Goal: Task Accomplishment & Management: Manage account settings

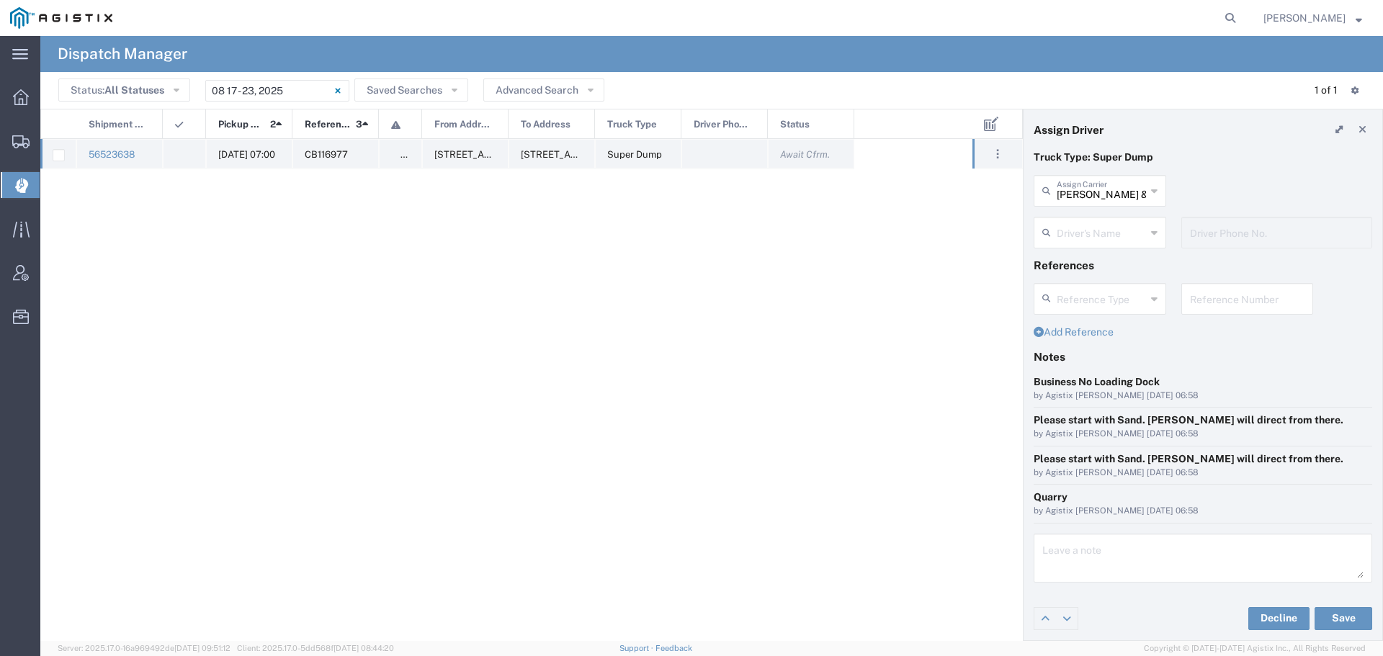
click at [224, 150] on span "[DATE] 07:00" at bounding box center [246, 154] width 57 height 11
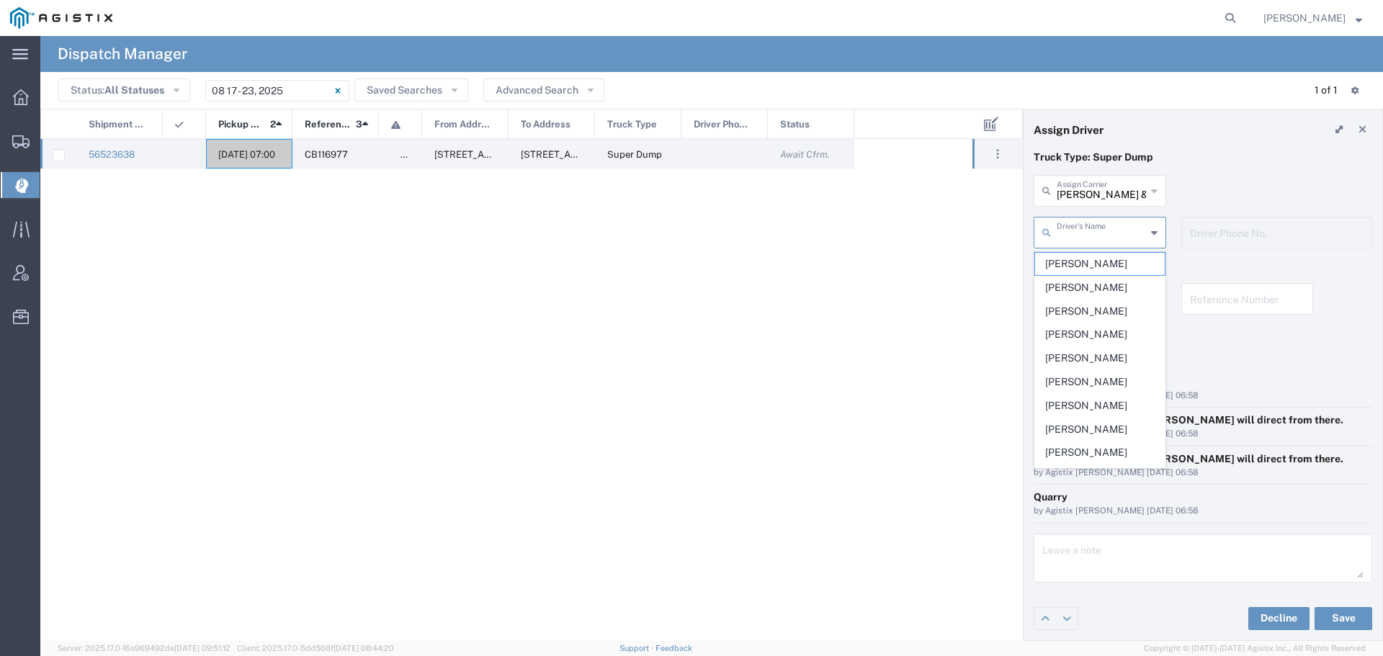
click at [1125, 233] on input "text" at bounding box center [1101, 231] width 89 height 25
click at [1138, 177] on div "Machado & Sons Assign Carrier" at bounding box center [1100, 191] width 133 height 32
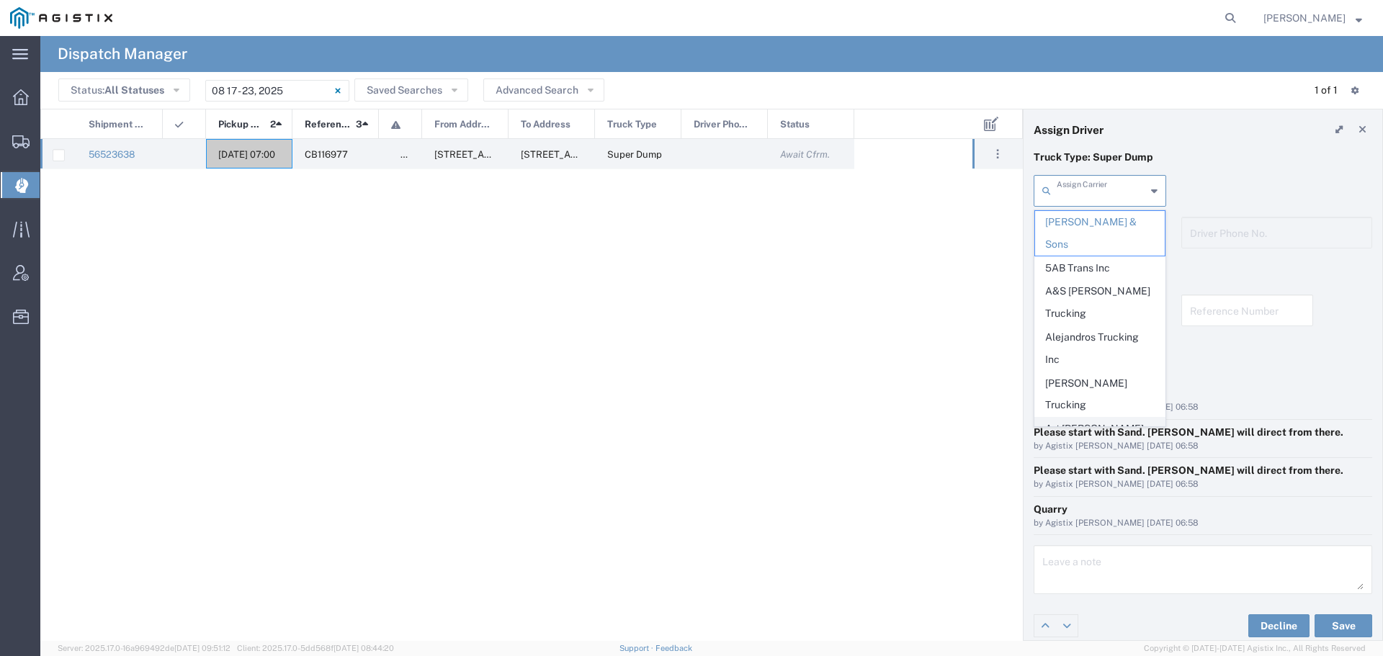
click at [1098, 418] on span "Art Cervantes Inc" at bounding box center [1100, 440] width 130 height 45
type input "Art Cervantes Inc"
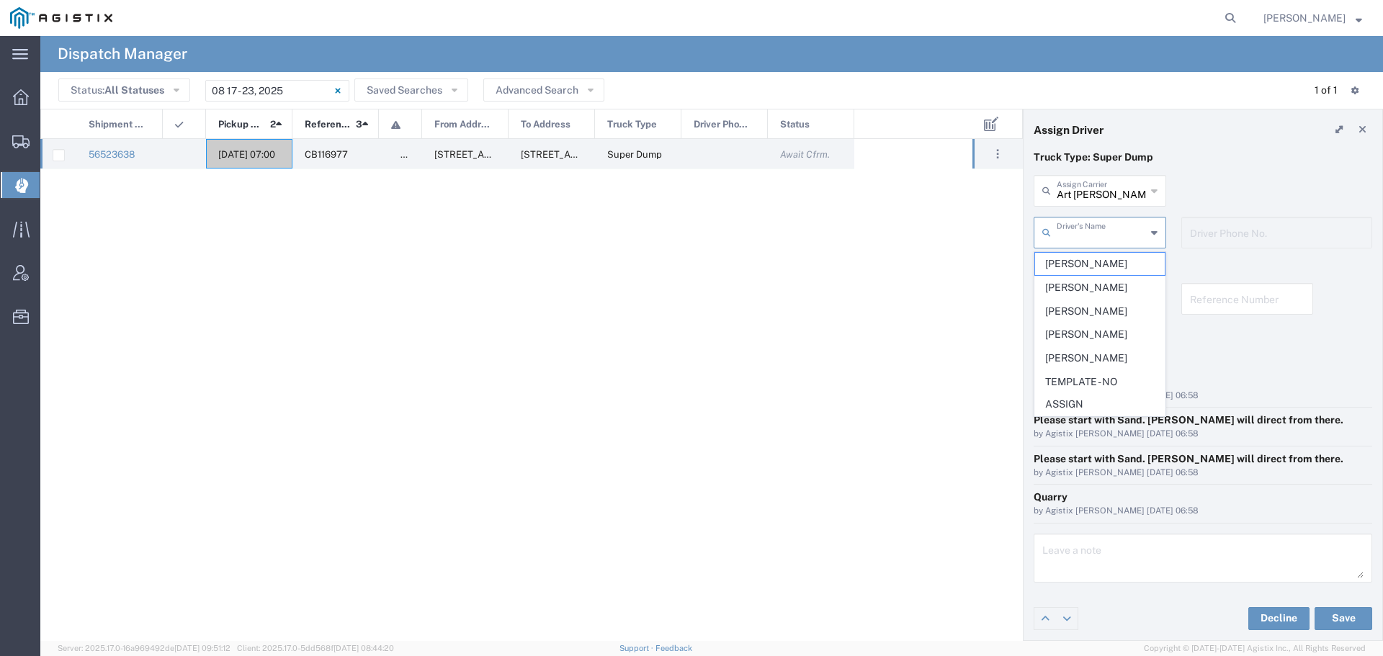
click at [1107, 235] on input "text" at bounding box center [1101, 231] width 89 height 25
click at [1098, 311] on span "Bill Cervantes" at bounding box center [1100, 311] width 130 height 22
type input "Bill Cervantes"
type input "209-923-3295"
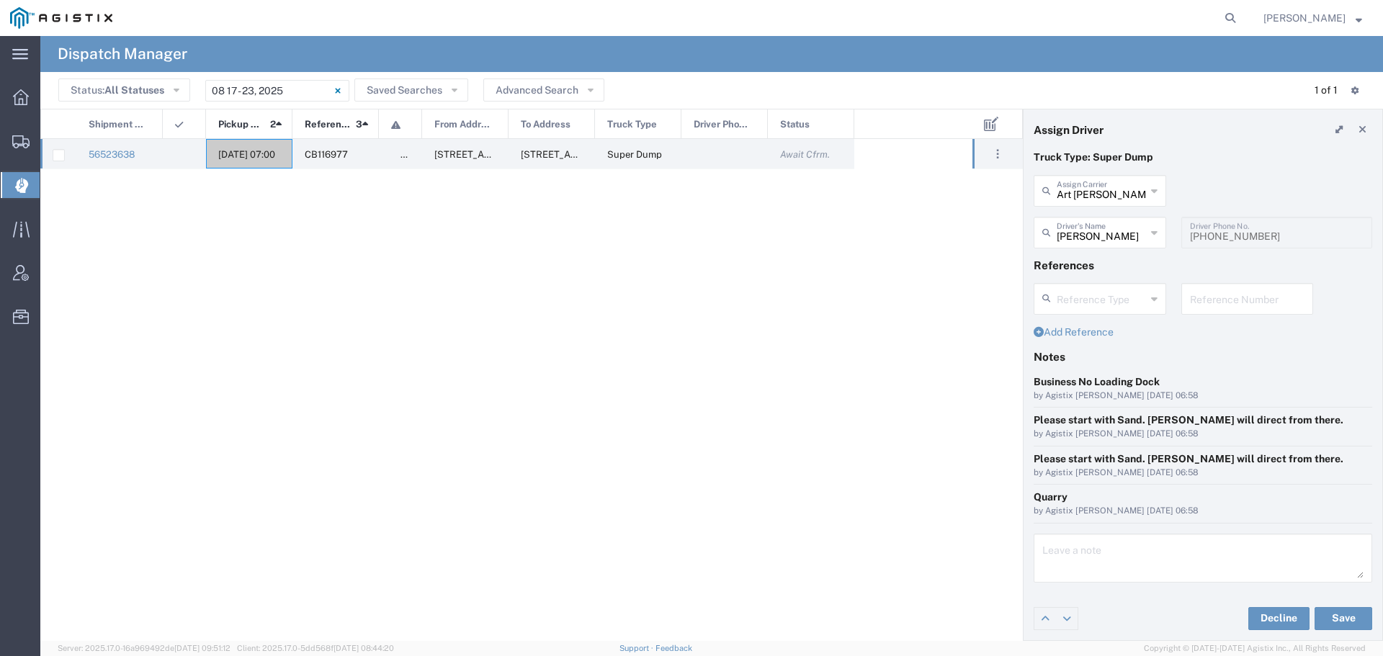
click at [1211, 302] on input "text" at bounding box center [1247, 297] width 115 height 25
type input "WO10195"
click at [1090, 554] on textarea at bounding box center [1202, 558] width 321 height 40
type textarea "WO10195"
click at [1349, 617] on button "Save" at bounding box center [1344, 618] width 58 height 23
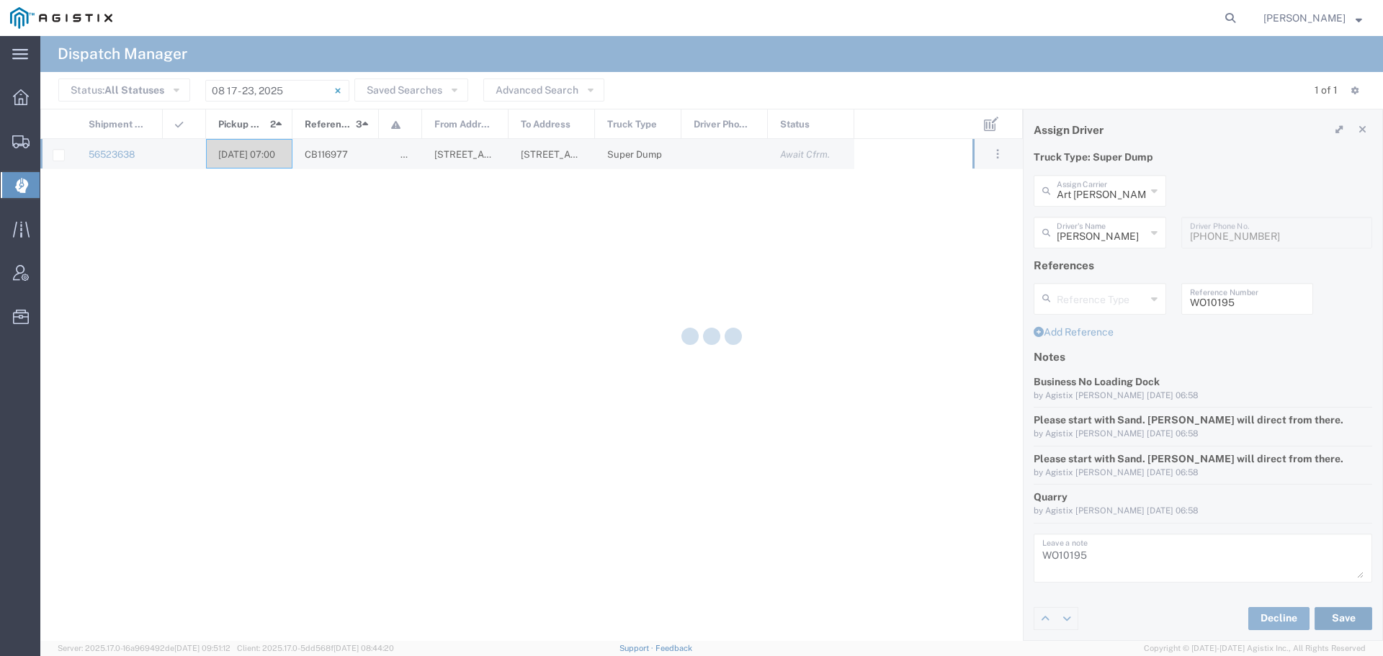
type input "Bill Cervantes"
type input "Art Cervantes Inc"
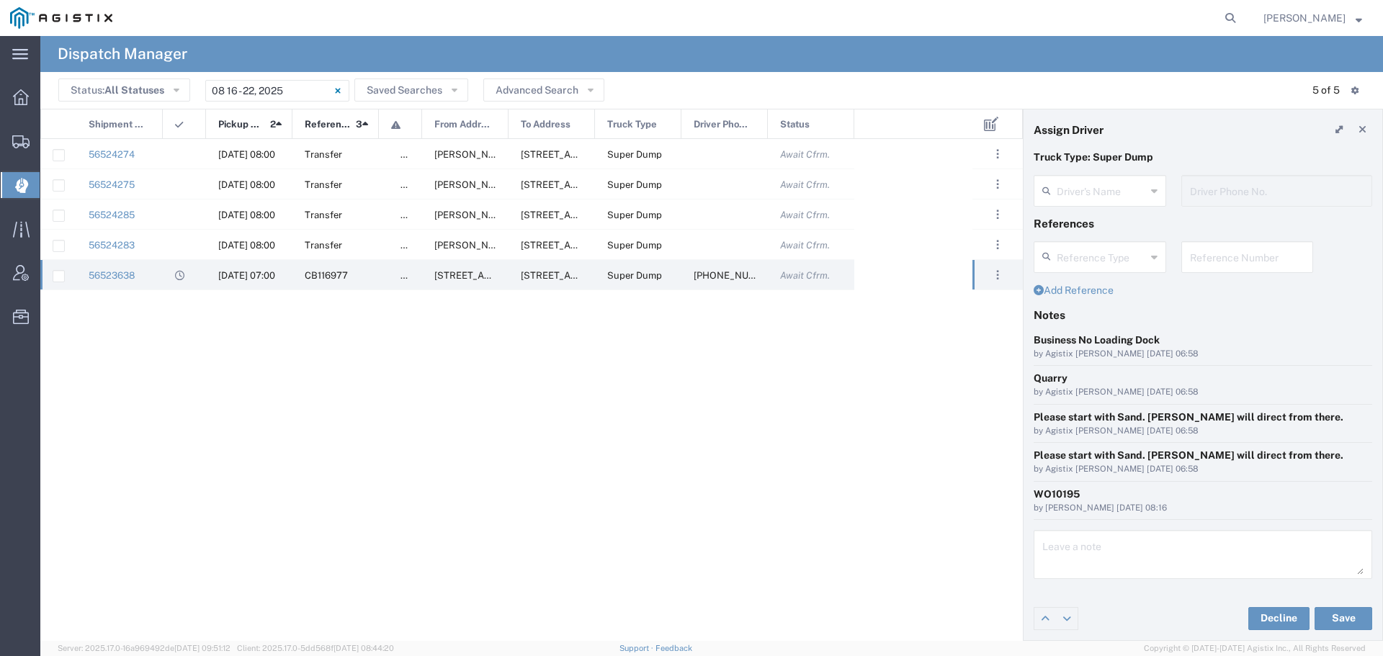
type input "Bill Cervantes"
type input "209-923-3295"
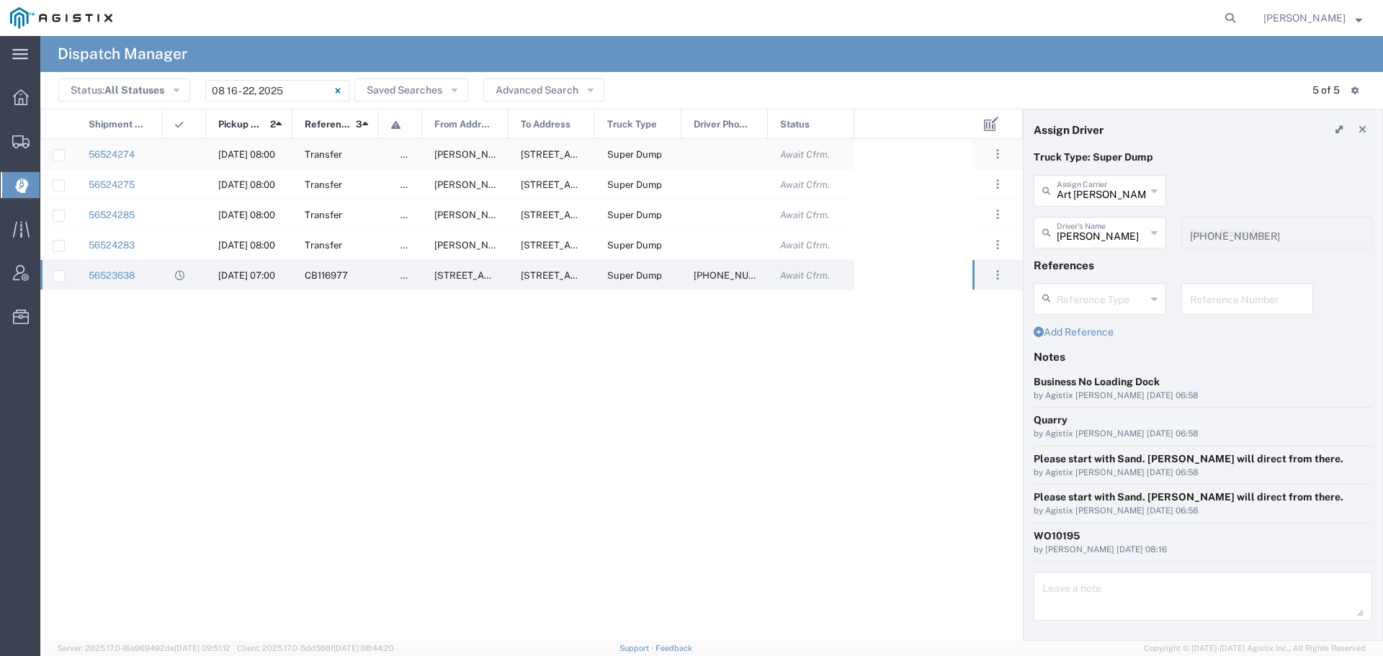
click at [227, 150] on span "08/19/2025, 08:00" at bounding box center [246, 154] width 57 height 11
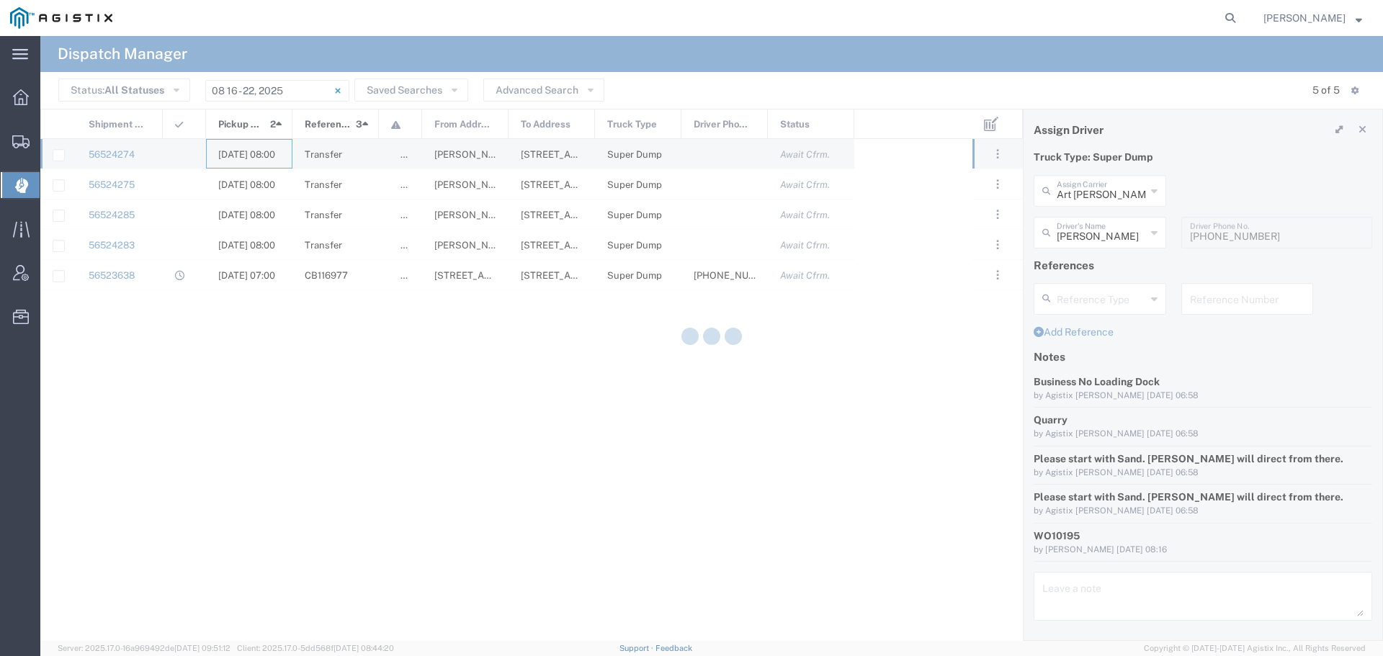
type input "Machado & Sons"
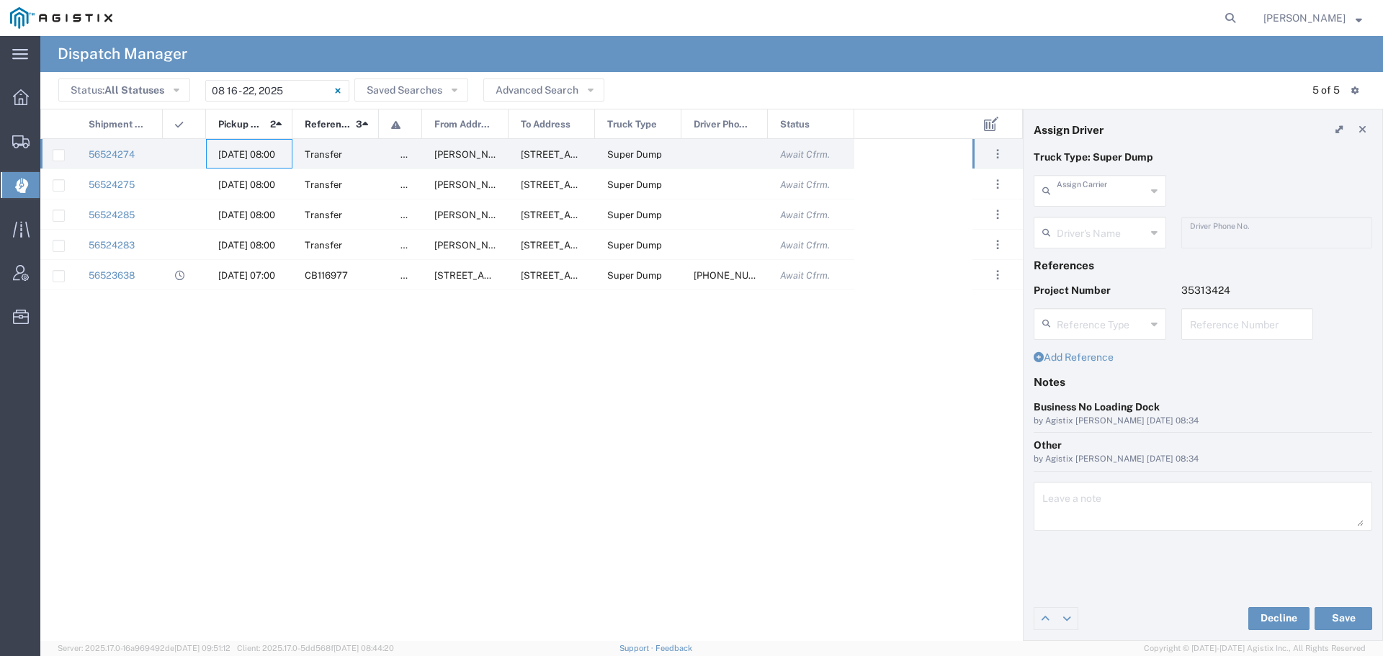
click at [1081, 187] on input "text" at bounding box center [1101, 189] width 89 height 25
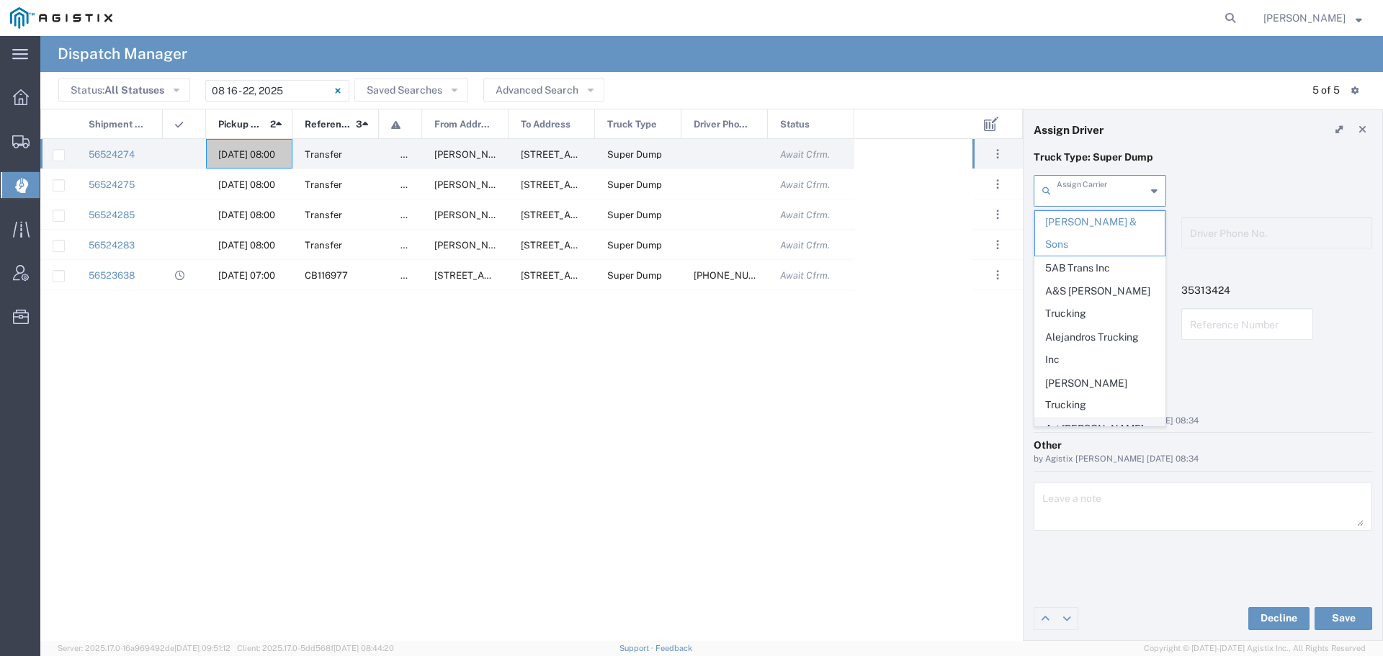
click at [1096, 418] on span "Art Cervantes Inc" at bounding box center [1100, 440] width 130 height 45
type input "Art Cervantes Inc"
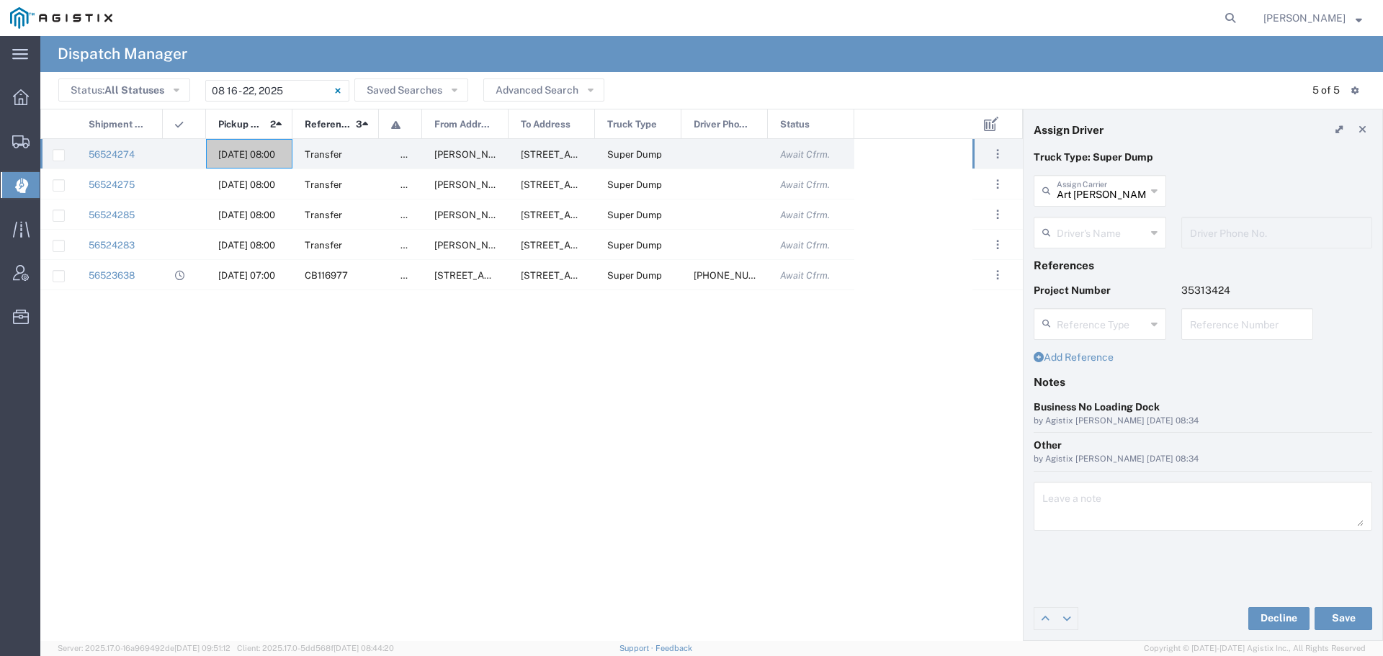
click at [1125, 233] on input "text" at bounding box center [1101, 231] width 89 height 25
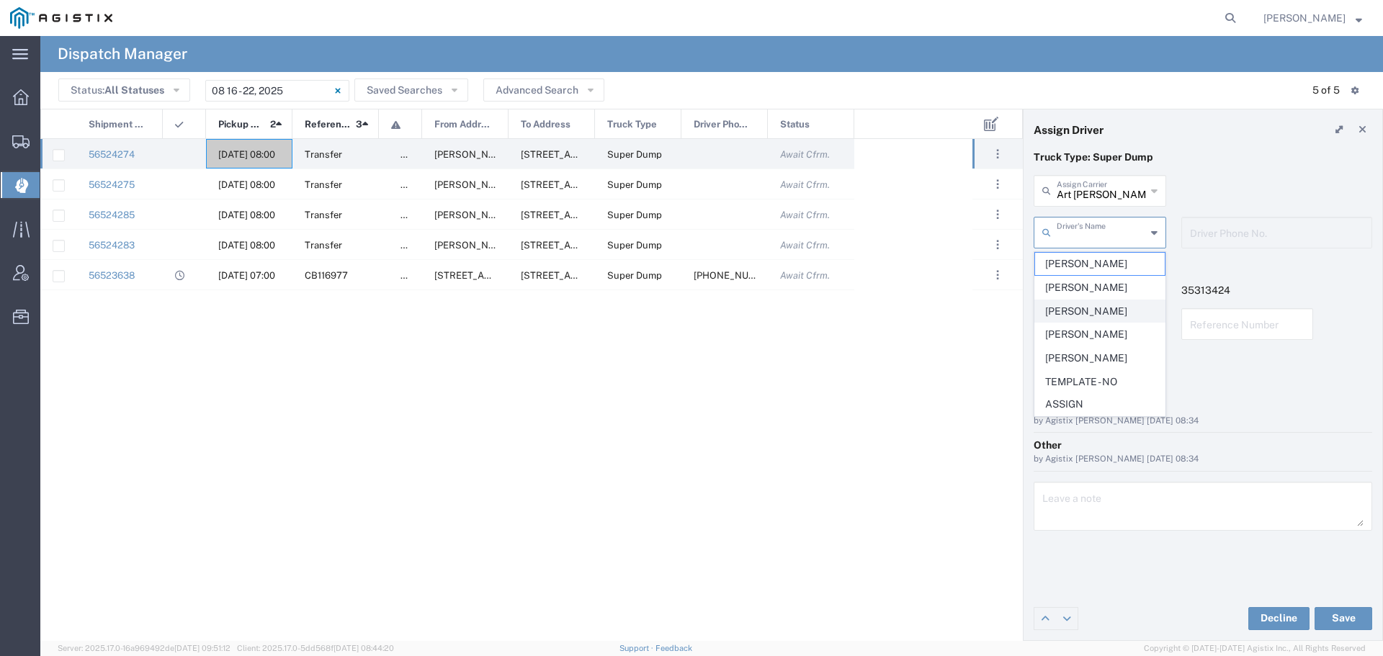
click at [1113, 305] on span "Bill Cervantes" at bounding box center [1100, 311] width 130 height 22
type input "Bill Cervantes"
type input "209-923-3295"
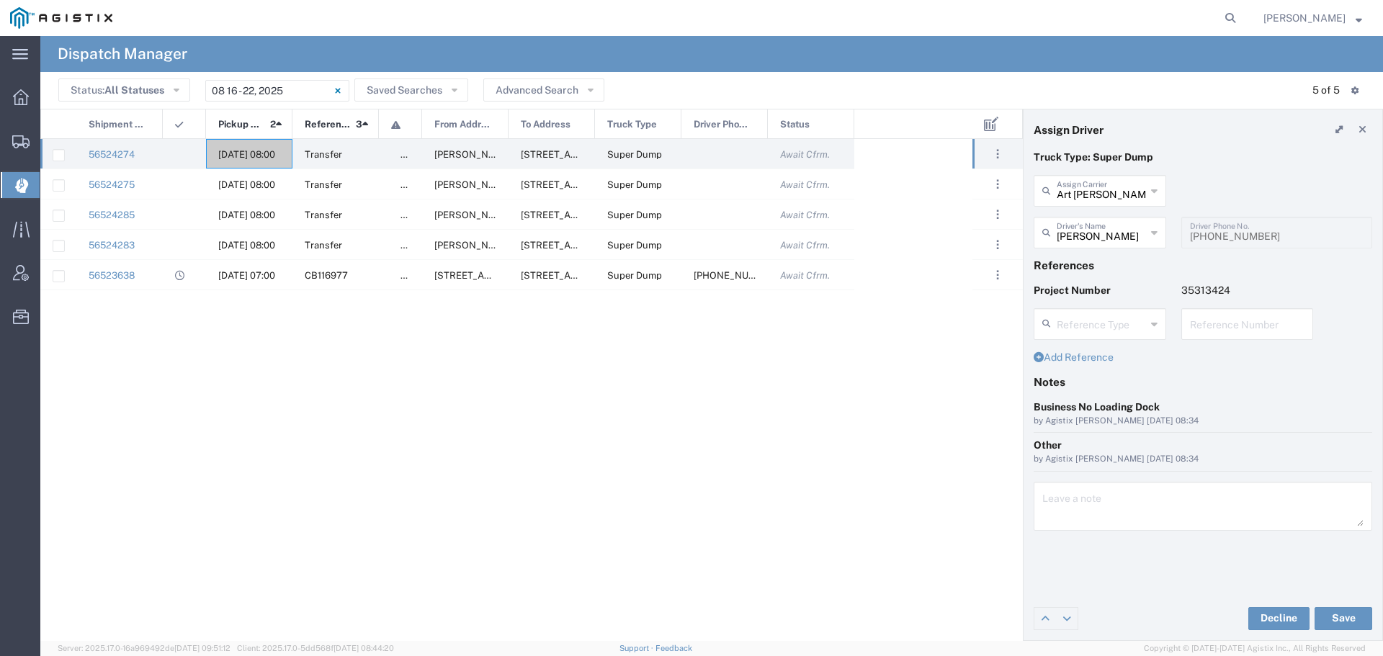
click at [1203, 318] on input "text" at bounding box center [1247, 323] width 115 height 25
type input "WO10196"
click at [1044, 501] on textarea at bounding box center [1202, 506] width 321 height 40
type textarea "WO10196"
click at [1334, 615] on button "Save" at bounding box center [1344, 618] width 58 height 23
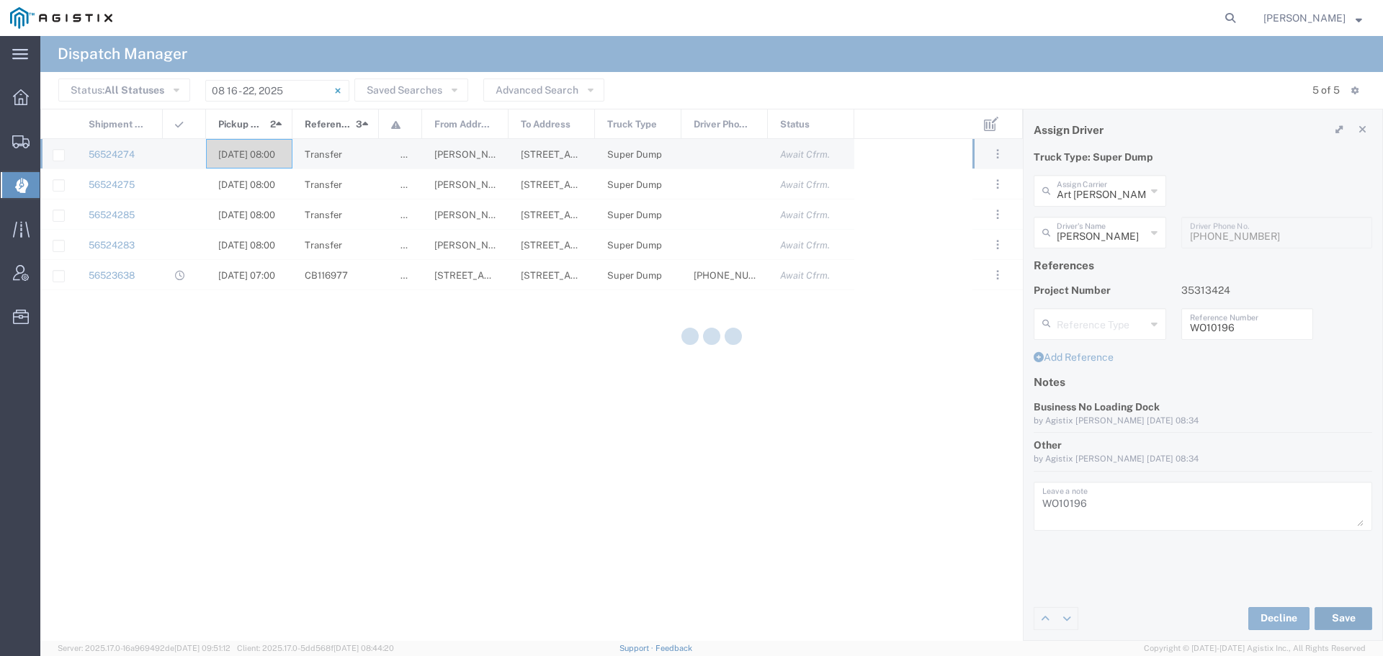
type input "Bill Cervantes"
type input "Art Cervantes Inc"
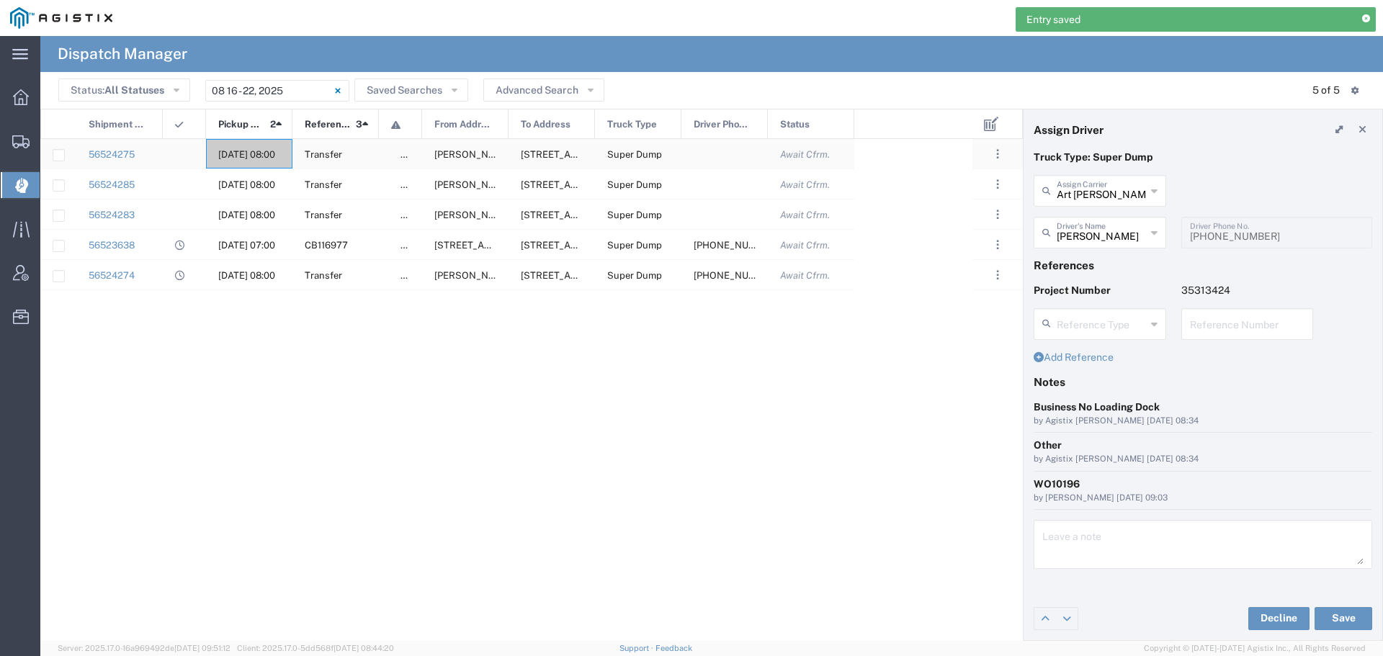
click at [240, 149] on span "08/19/2025, 08:00" at bounding box center [246, 154] width 57 height 11
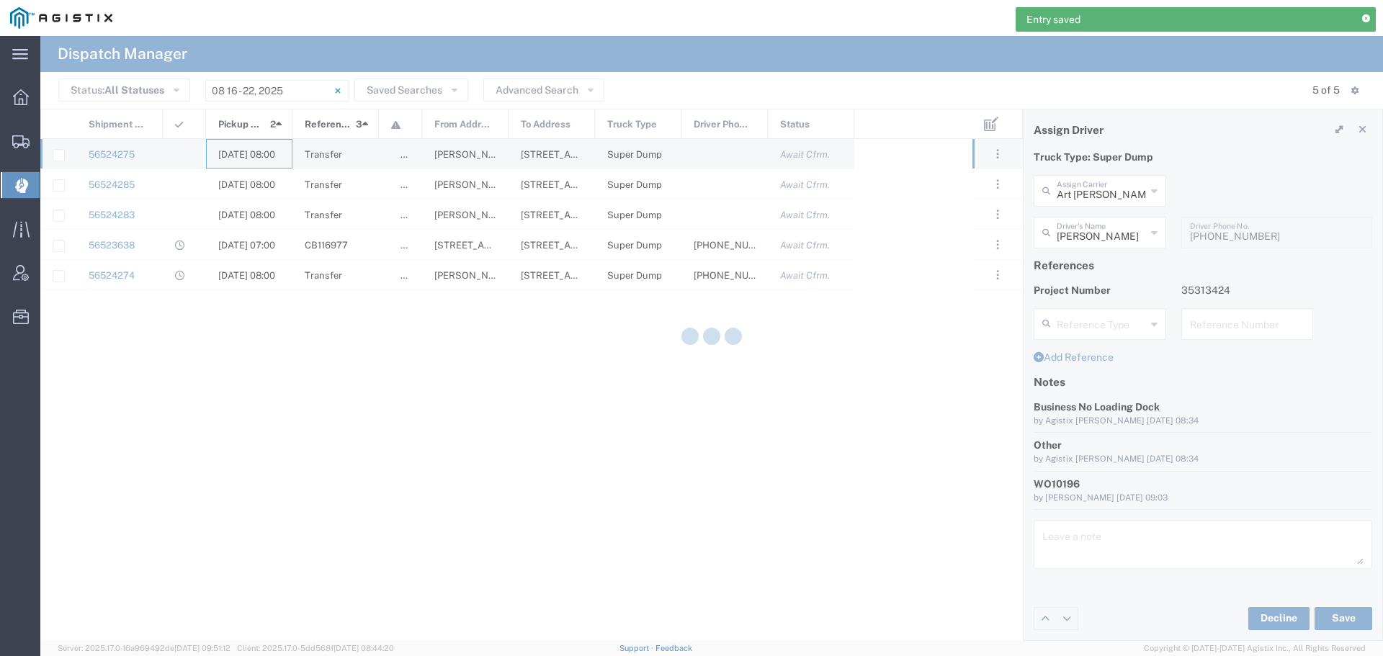
type input "Machado & Sons"
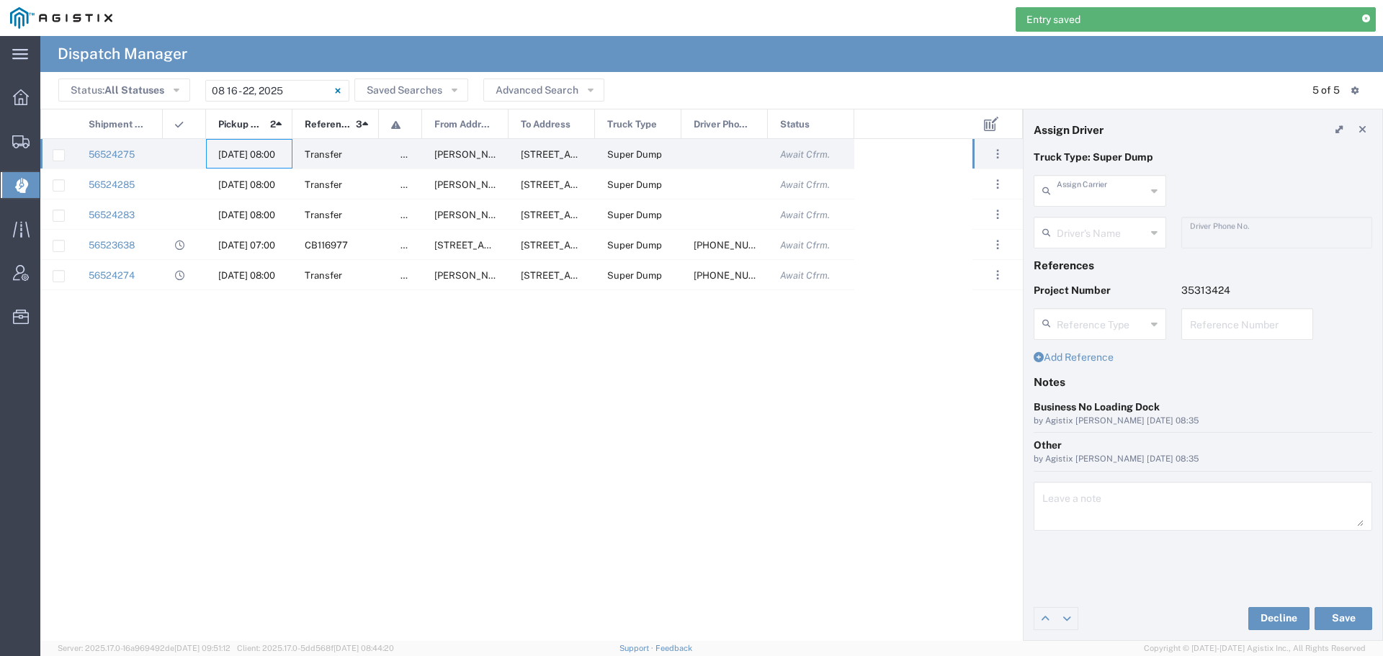
click at [1084, 193] on input "text" at bounding box center [1101, 189] width 89 height 25
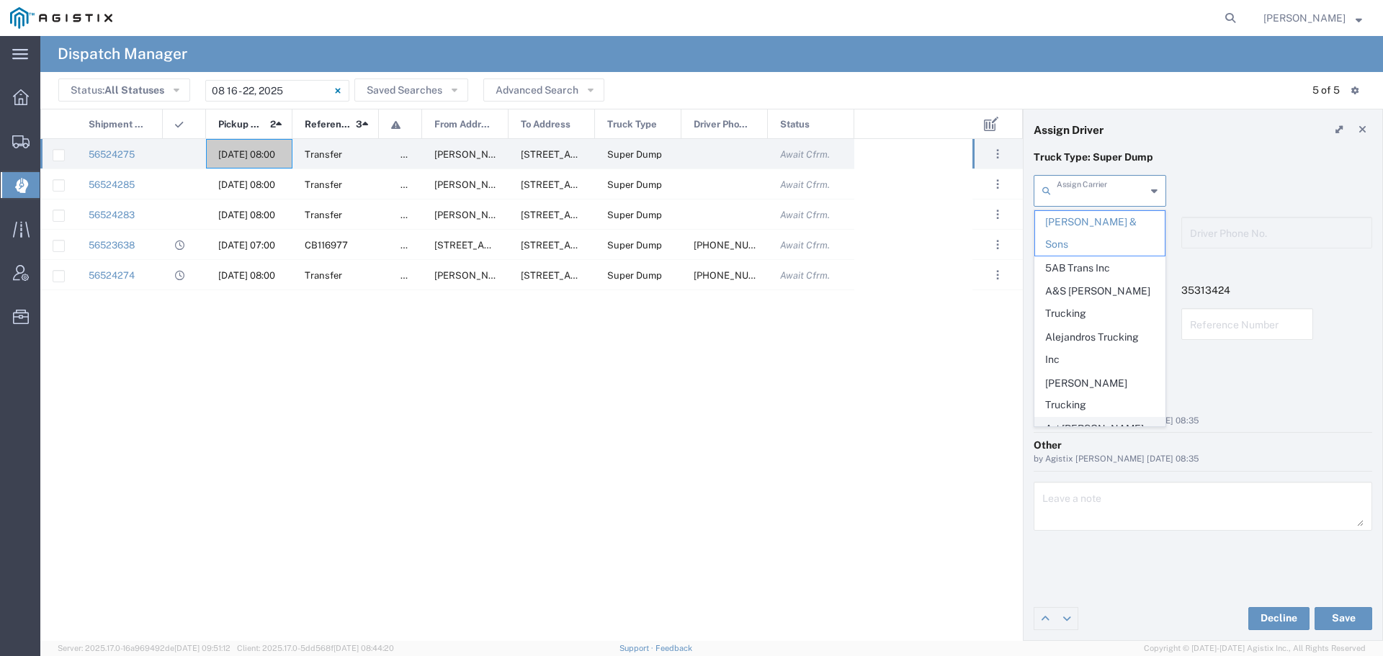
click at [1084, 418] on span "Art Cervantes Inc" at bounding box center [1100, 440] width 130 height 45
type input "Art Cervantes Inc"
click at [1119, 238] on input "text" at bounding box center [1101, 231] width 89 height 25
click at [1098, 331] on span "Chris Cervantes" at bounding box center [1100, 334] width 130 height 22
type input "Chris Cervantes"
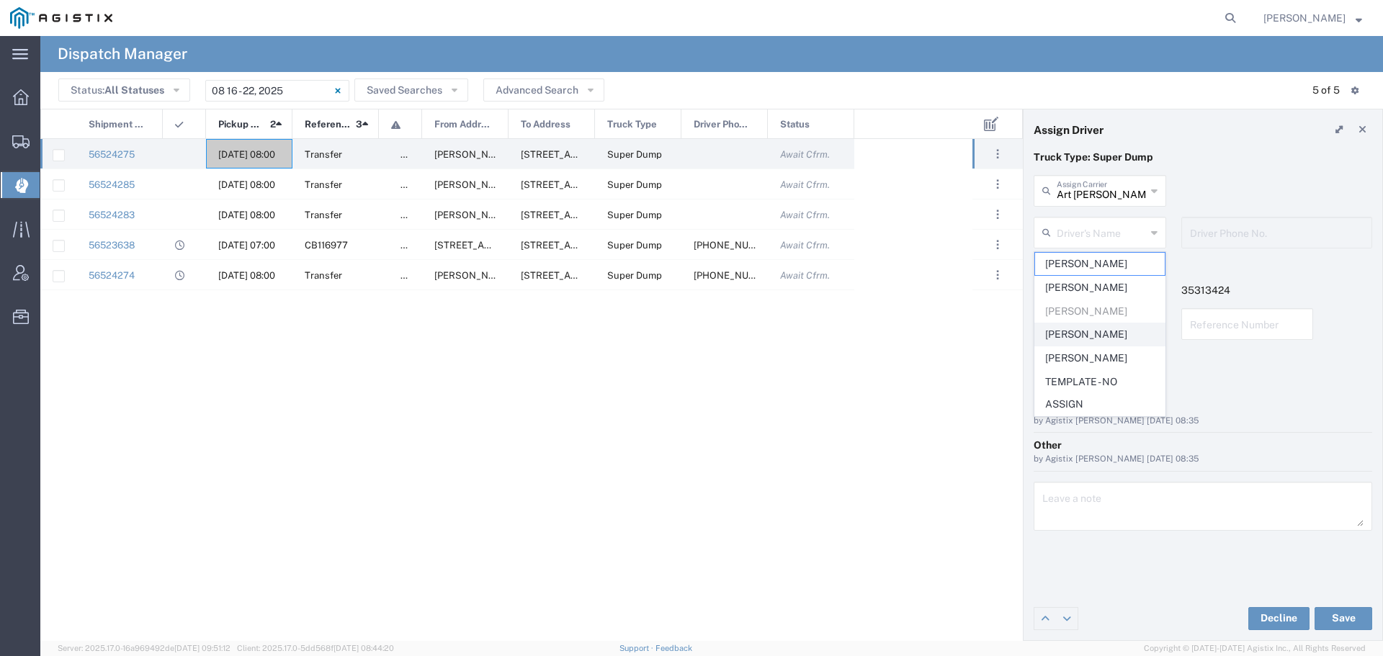
type input "209-905-4107"
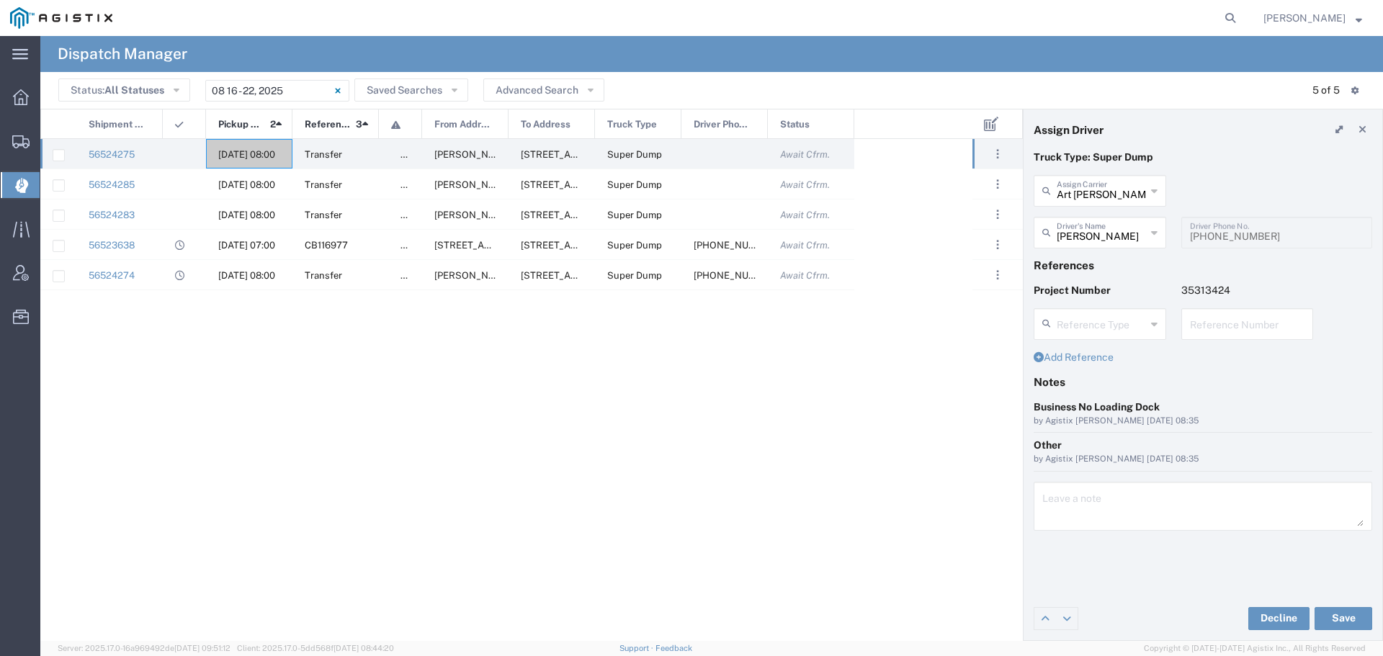
click at [1205, 332] on input "text" at bounding box center [1247, 323] width 115 height 25
type input "WO10195"
click at [1078, 509] on textarea at bounding box center [1202, 506] width 321 height 40
type textarea "WO10195"
click at [1350, 622] on button "Save" at bounding box center [1344, 618] width 58 height 23
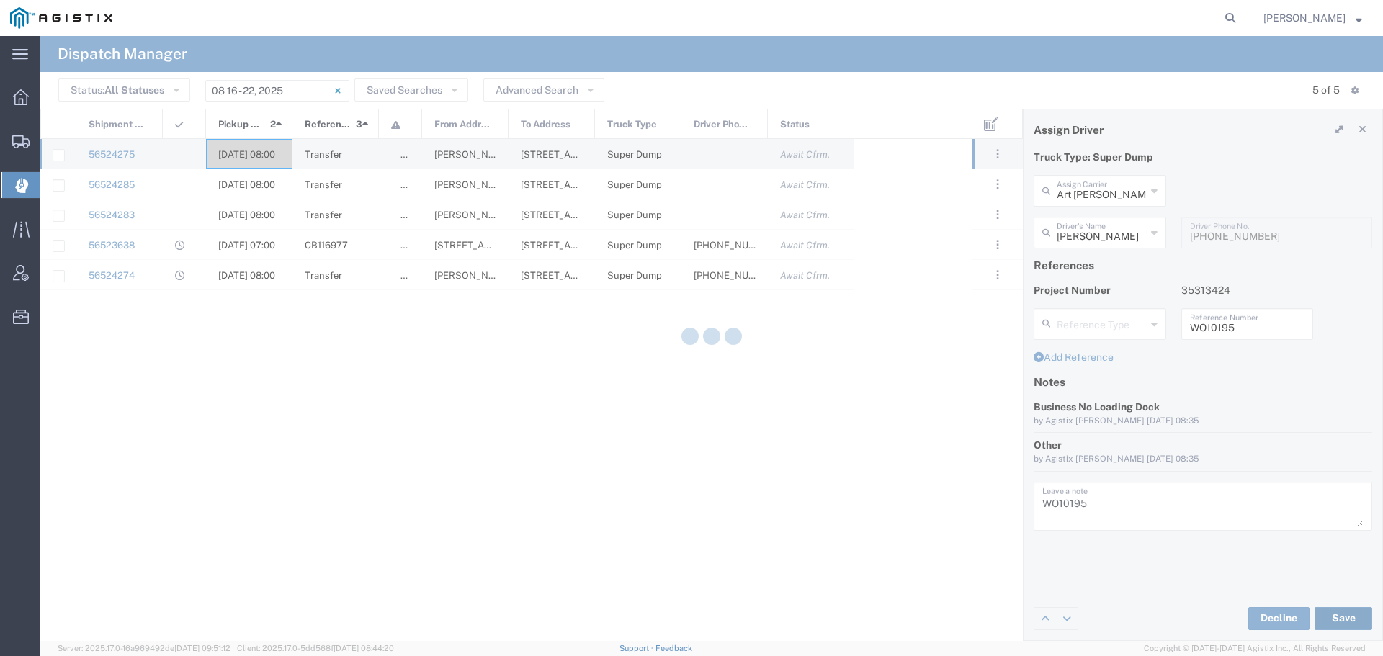
type input "Chris Cervantes"
type input "Art Cervantes Inc"
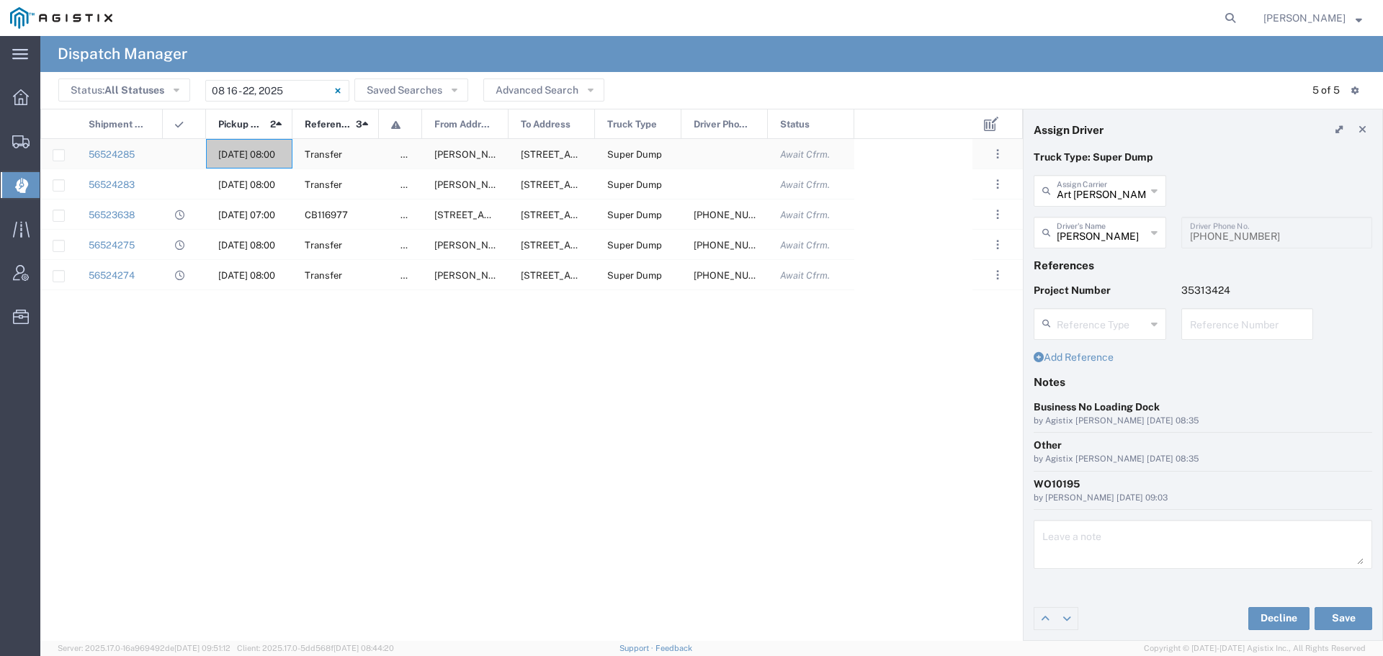
click at [250, 148] on div "08/20/2025, 08:00" at bounding box center [249, 154] width 86 height 30
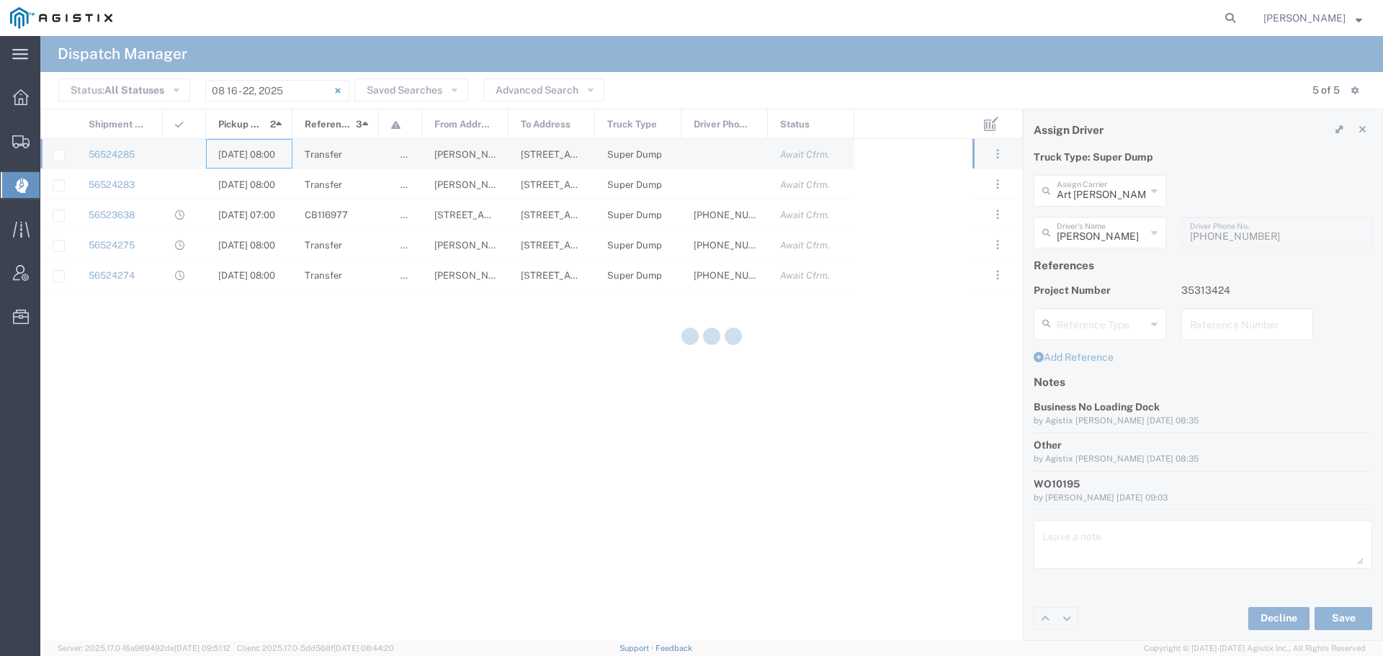
type input "Machado & Sons"
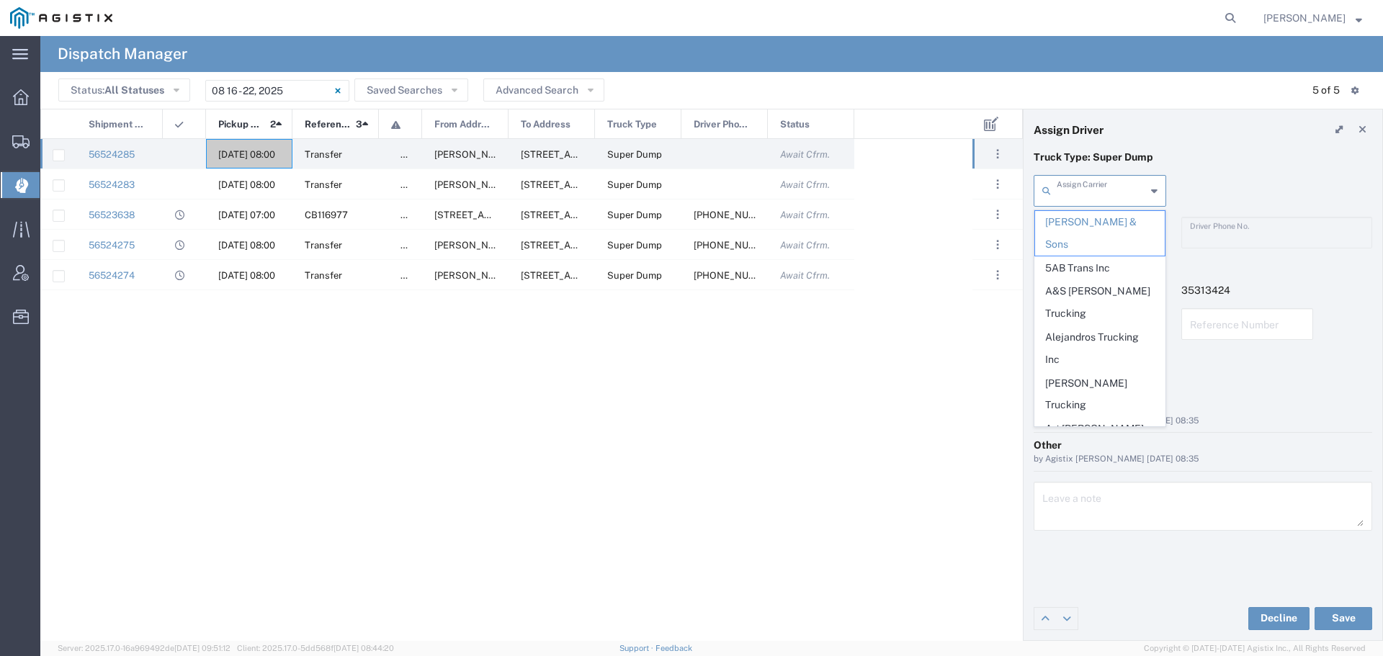
click at [1120, 183] on input "text" at bounding box center [1101, 189] width 89 height 25
click at [1068, 418] on span "Art Cervantes Inc" at bounding box center [1100, 440] width 130 height 45
type input "Art Cervantes Inc"
click at [1105, 228] on input "text" at bounding box center [1101, 231] width 89 height 25
click at [1099, 305] on span "Bill Cervantes" at bounding box center [1100, 311] width 130 height 22
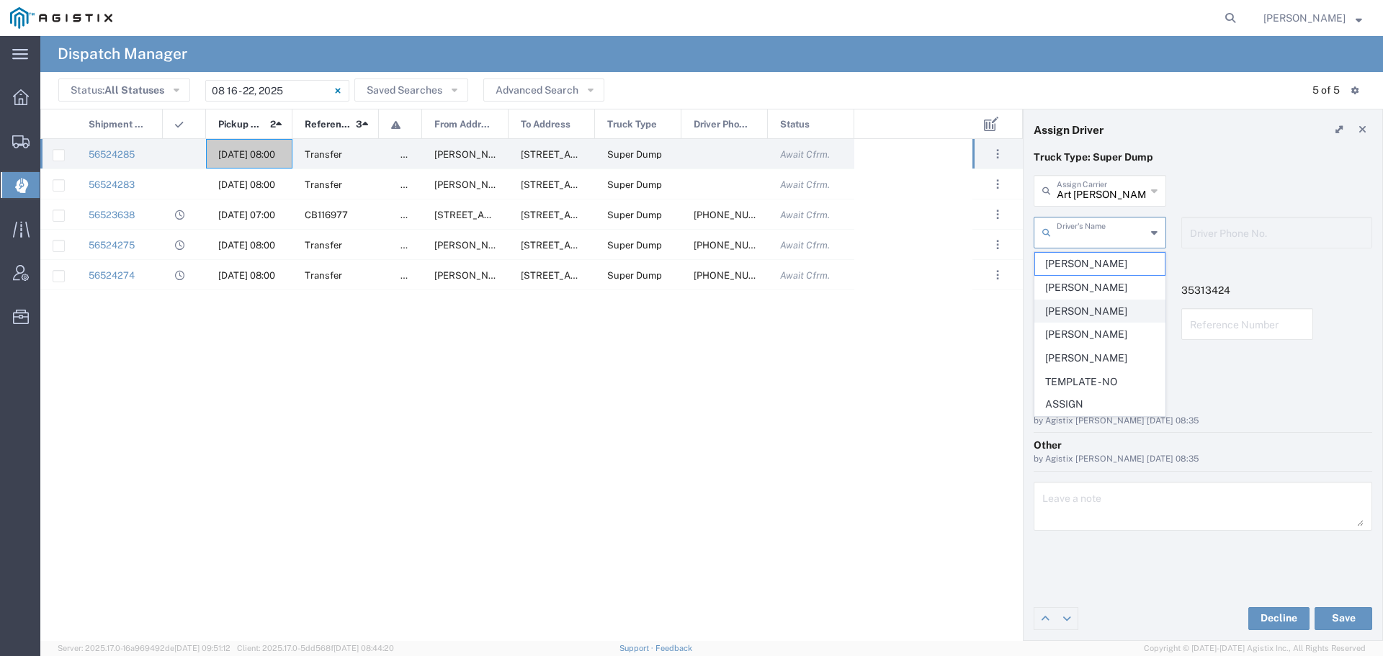
type input "Bill Cervantes"
type input "209-923-3295"
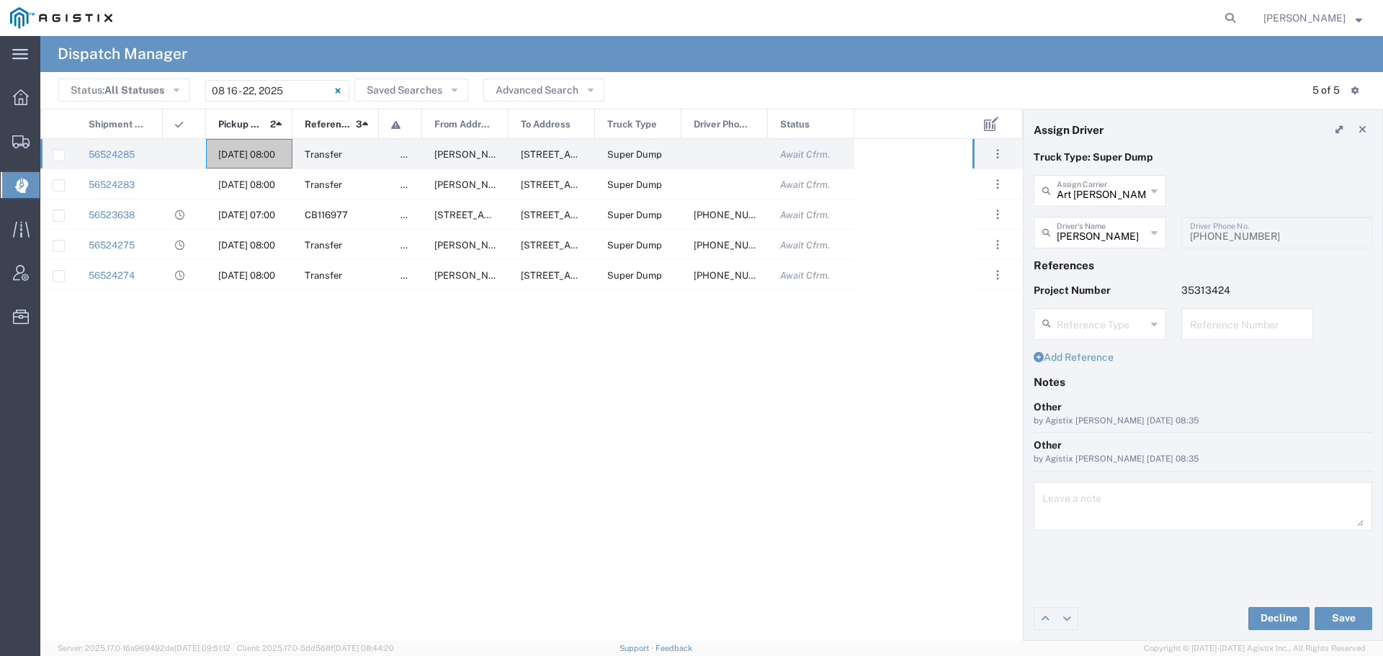
click at [1209, 332] on input "text" at bounding box center [1247, 323] width 115 height 25
type input "WO10197"
click at [1053, 509] on textarea at bounding box center [1202, 506] width 321 height 40
type textarea "WO10197"
click at [1340, 622] on button "Save" at bounding box center [1344, 618] width 58 height 23
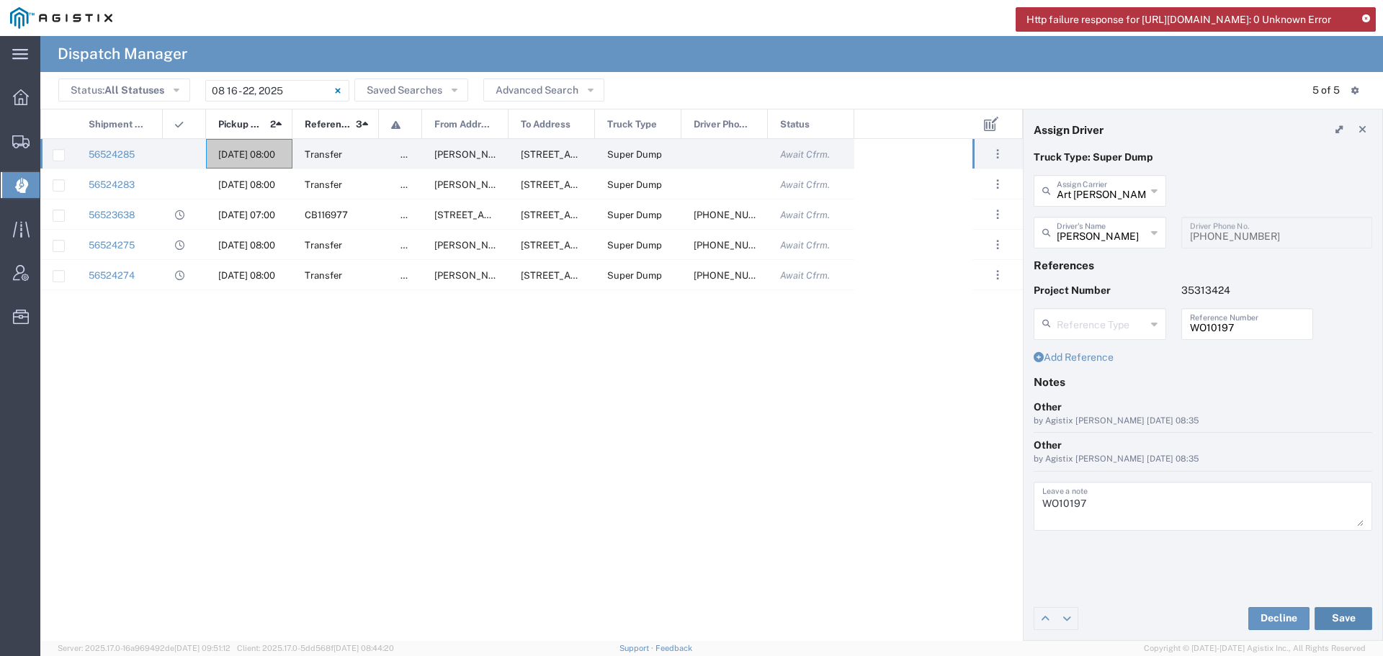
click at [1340, 615] on button "Save" at bounding box center [1344, 618] width 58 height 23
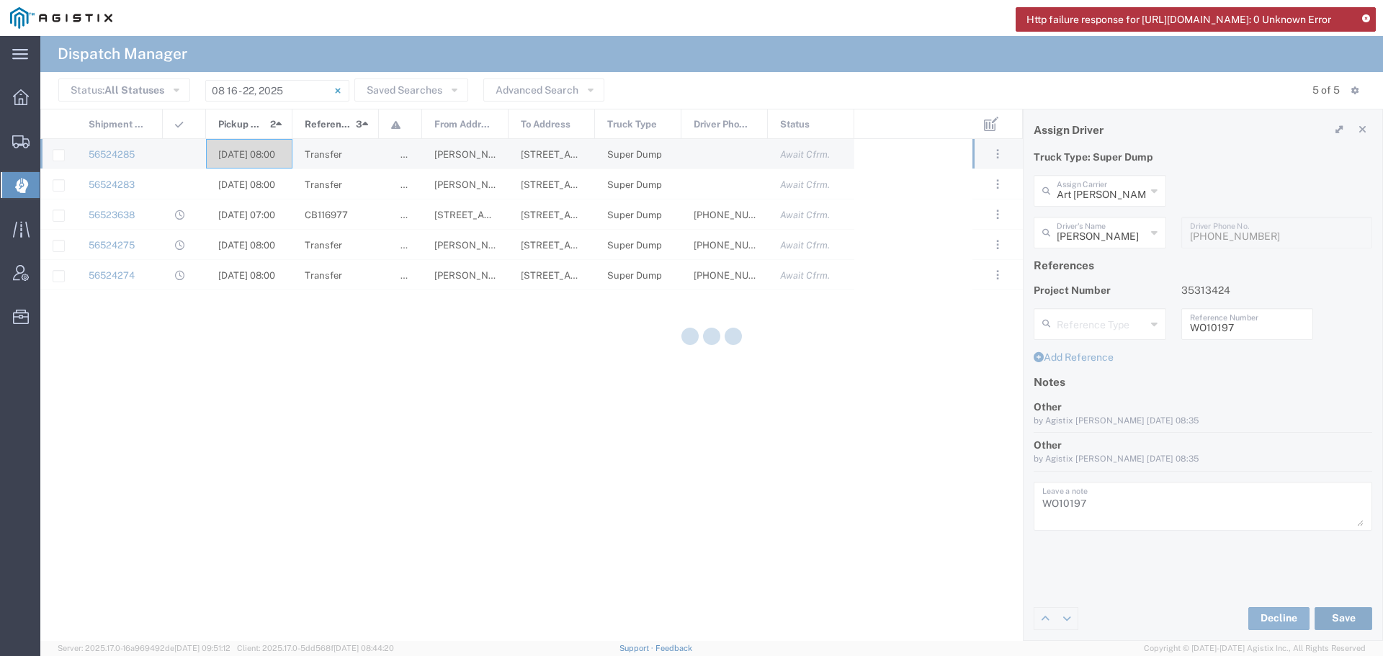
type input "Bill Cervantes"
type input "Art Cervantes Inc"
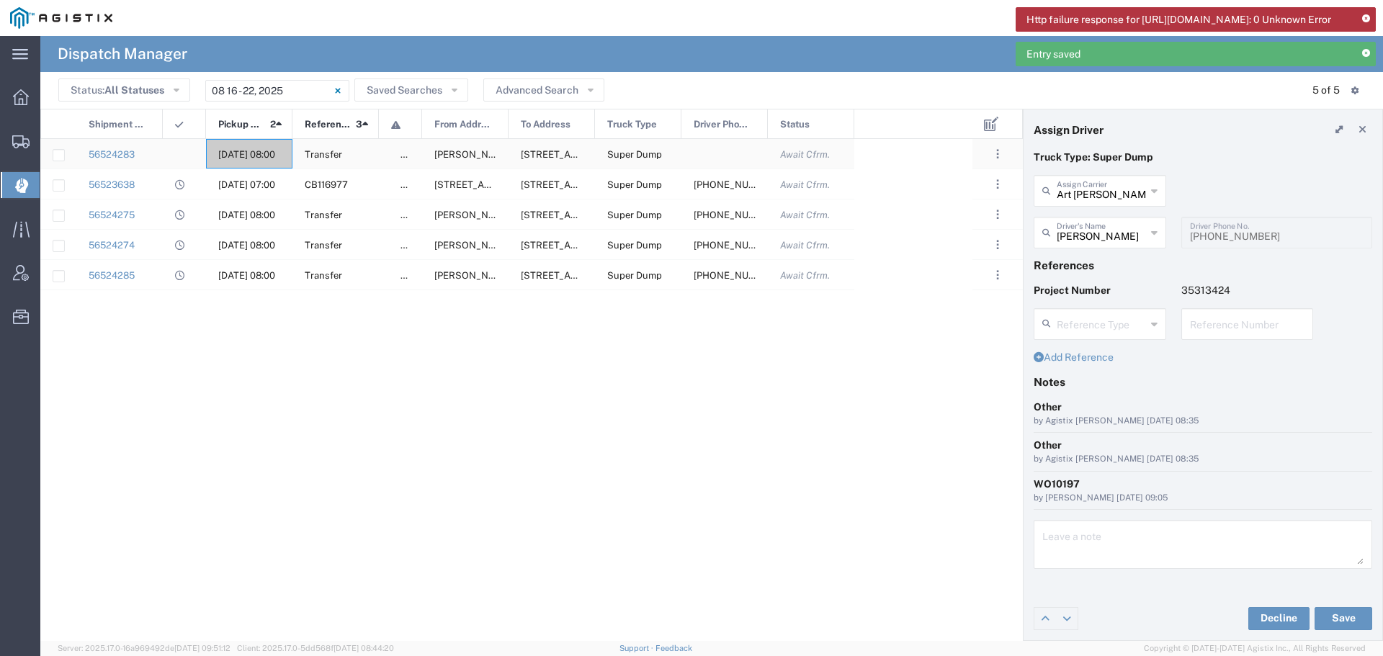
click at [256, 151] on span "08/20/2025, 08:00" at bounding box center [246, 154] width 57 height 11
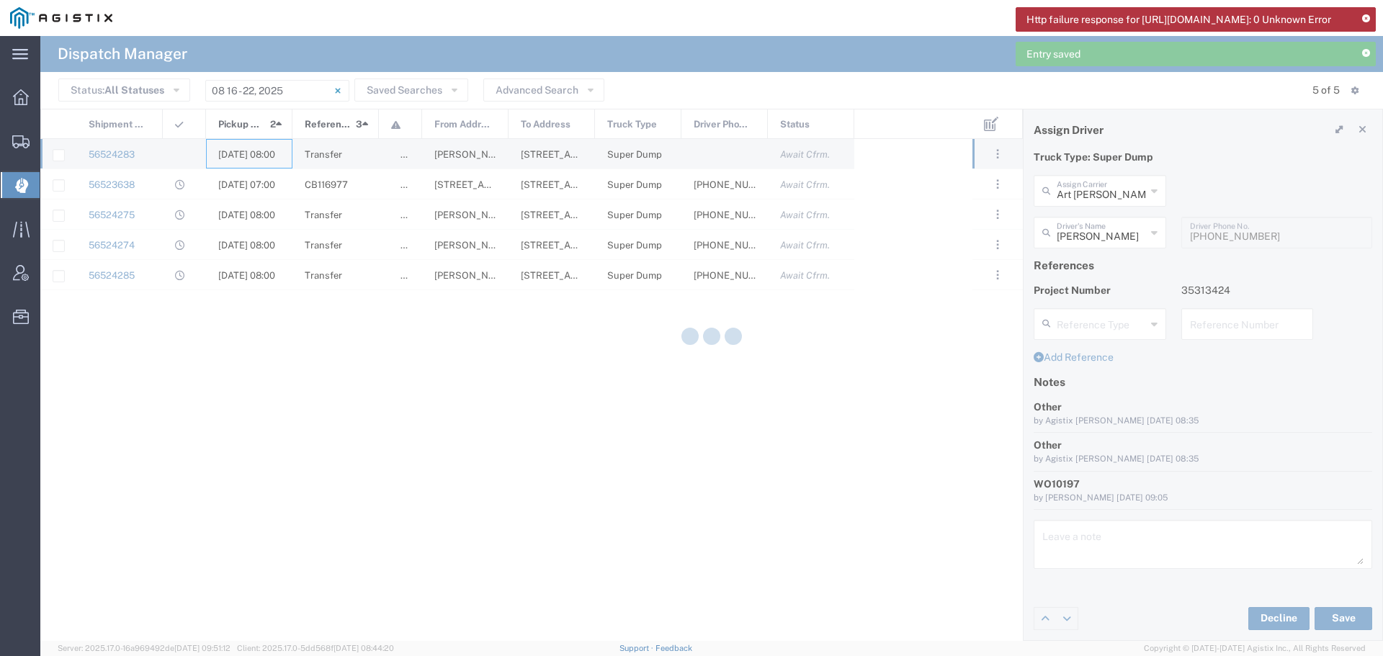
type input "Machado & Sons"
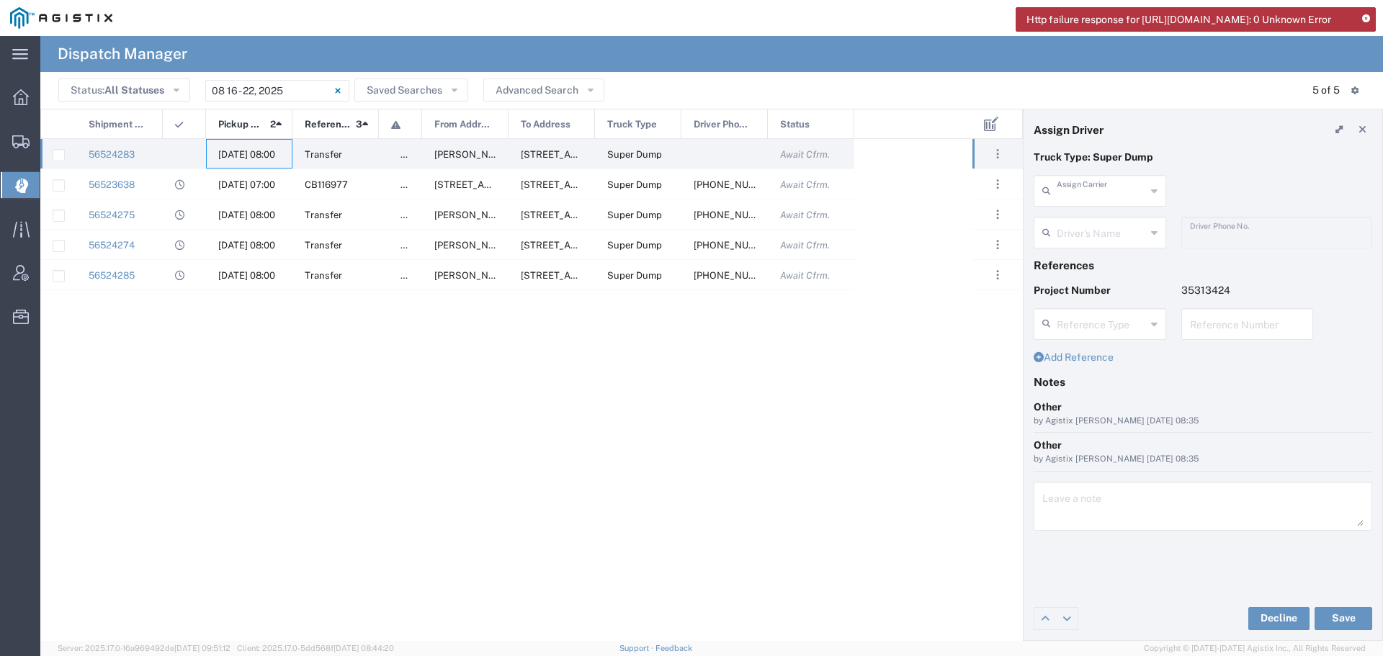
click at [1087, 202] on input "text" at bounding box center [1101, 189] width 89 height 25
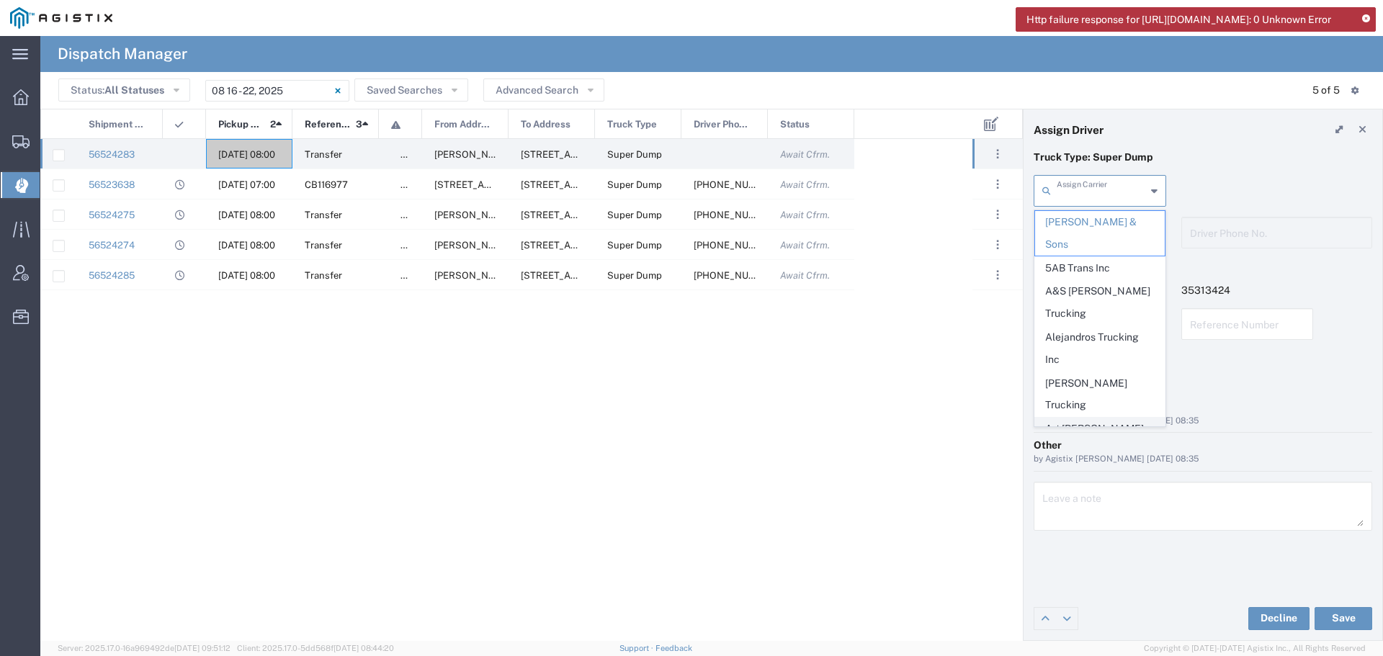
click at [1091, 418] on span "Art Cervantes Inc" at bounding box center [1100, 440] width 130 height 45
type input "Art Cervantes Inc"
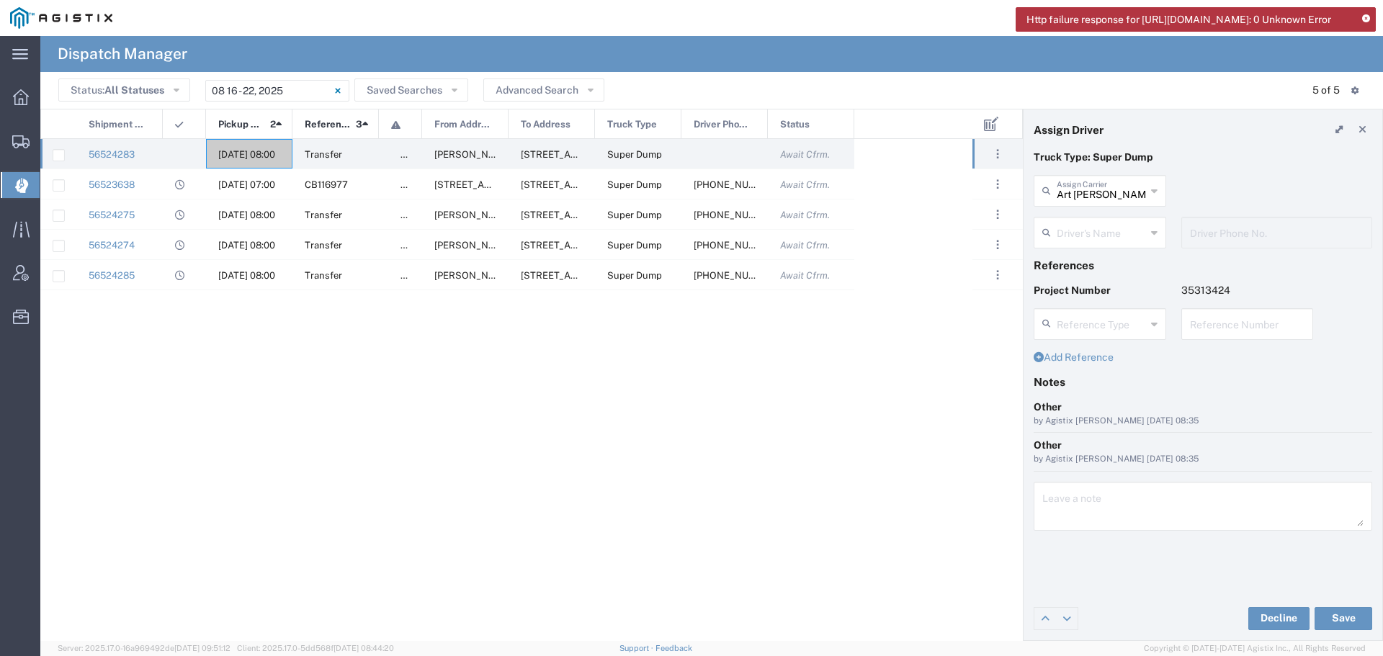
click at [1100, 233] on input "text" at bounding box center [1101, 231] width 89 height 25
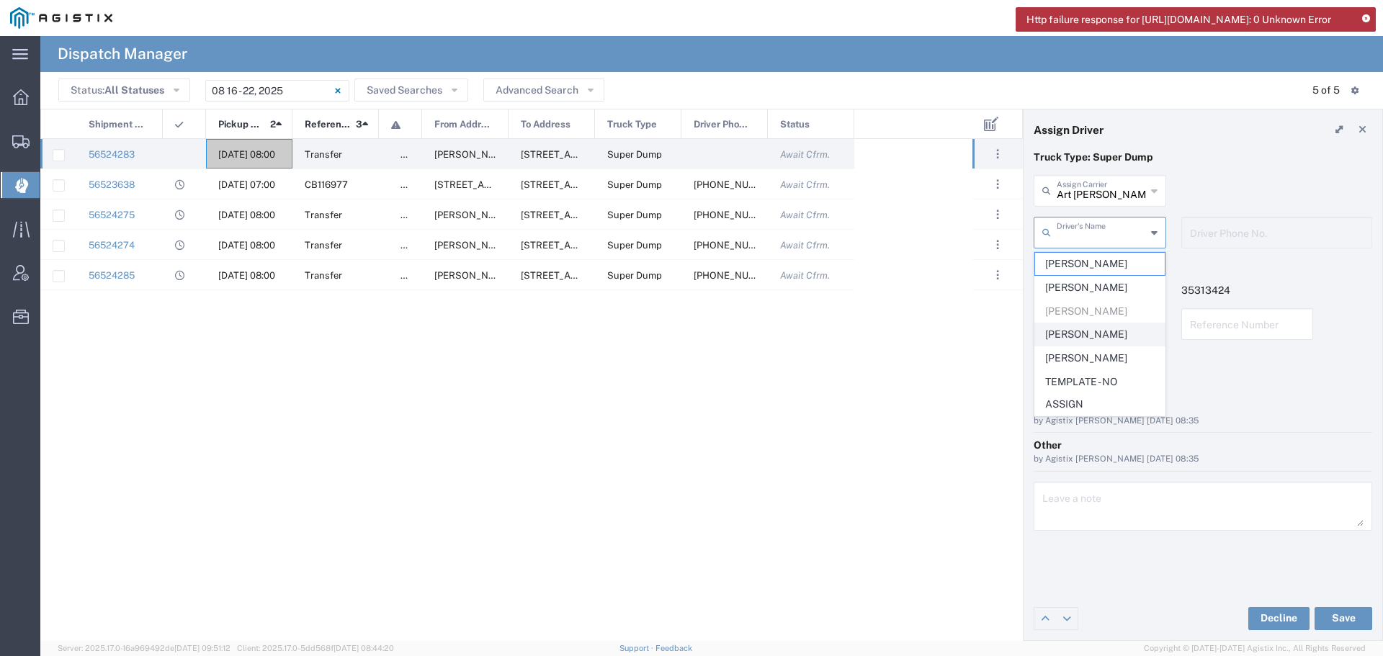
click at [1100, 330] on span "Chris Cervantes" at bounding box center [1100, 334] width 130 height 22
type input "Chris Cervantes"
type input "209-905-4107"
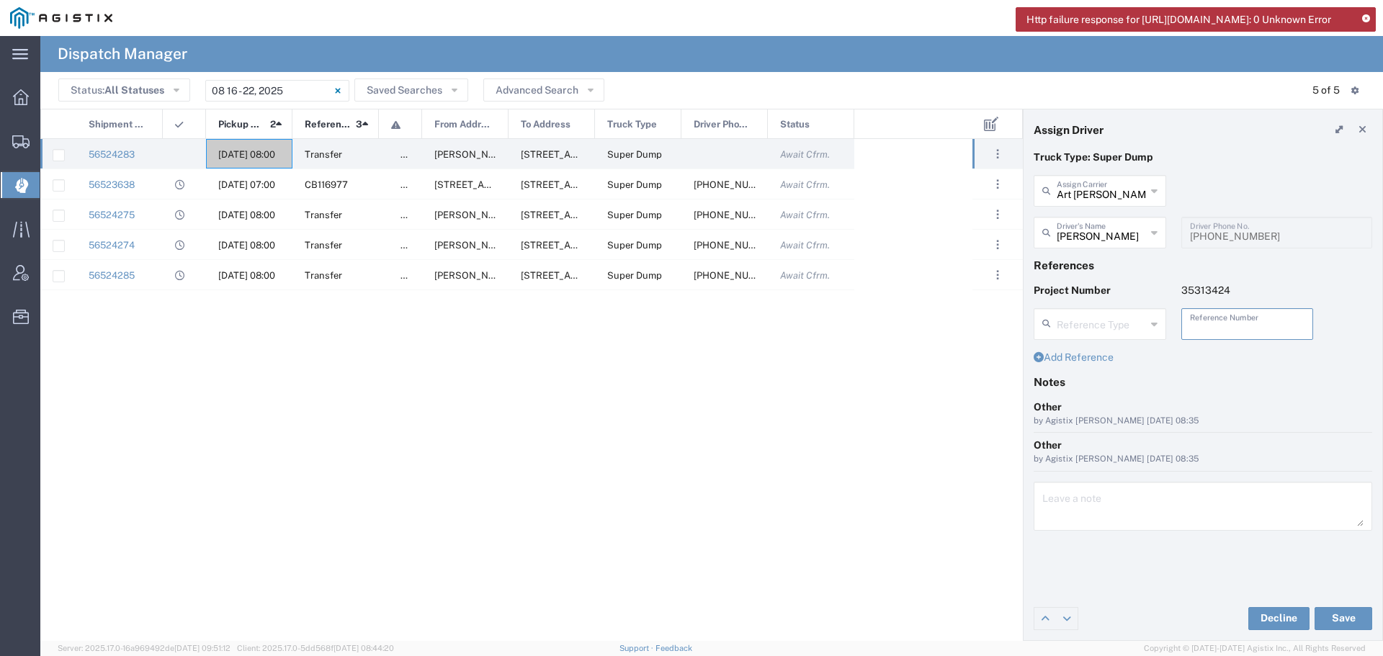
click at [1209, 334] on input "text" at bounding box center [1247, 323] width 115 height 25
type input "WO10197"
click at [1060, 511] on textarea at bounding box center [1202, 506] width 321 height 40
type textarea "WO10197"
click at [1354, 615] on button "Save" at bounding box center [1344, 618] width 58 height 23
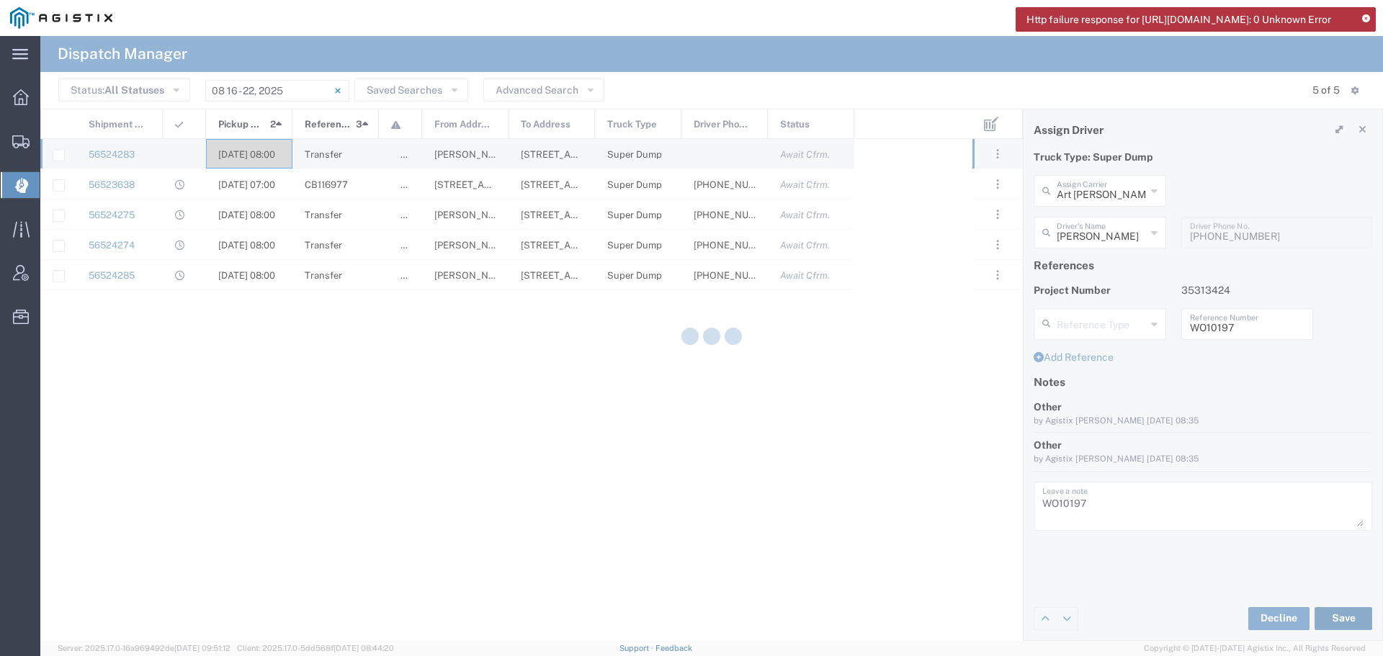
type input "Chris Cervantes"
type input "Art Cervantes Inc"
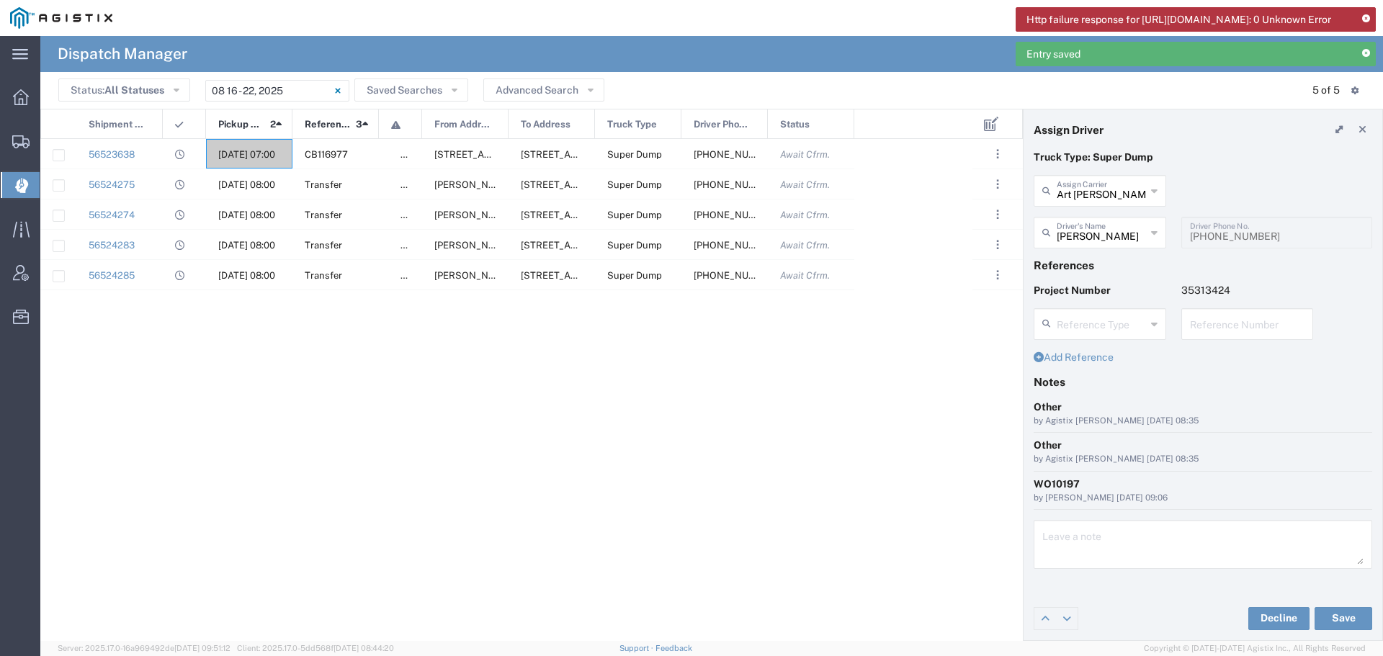
click at [1367, 18] on icon at bounding box center [1366, 19] width 8 height 8
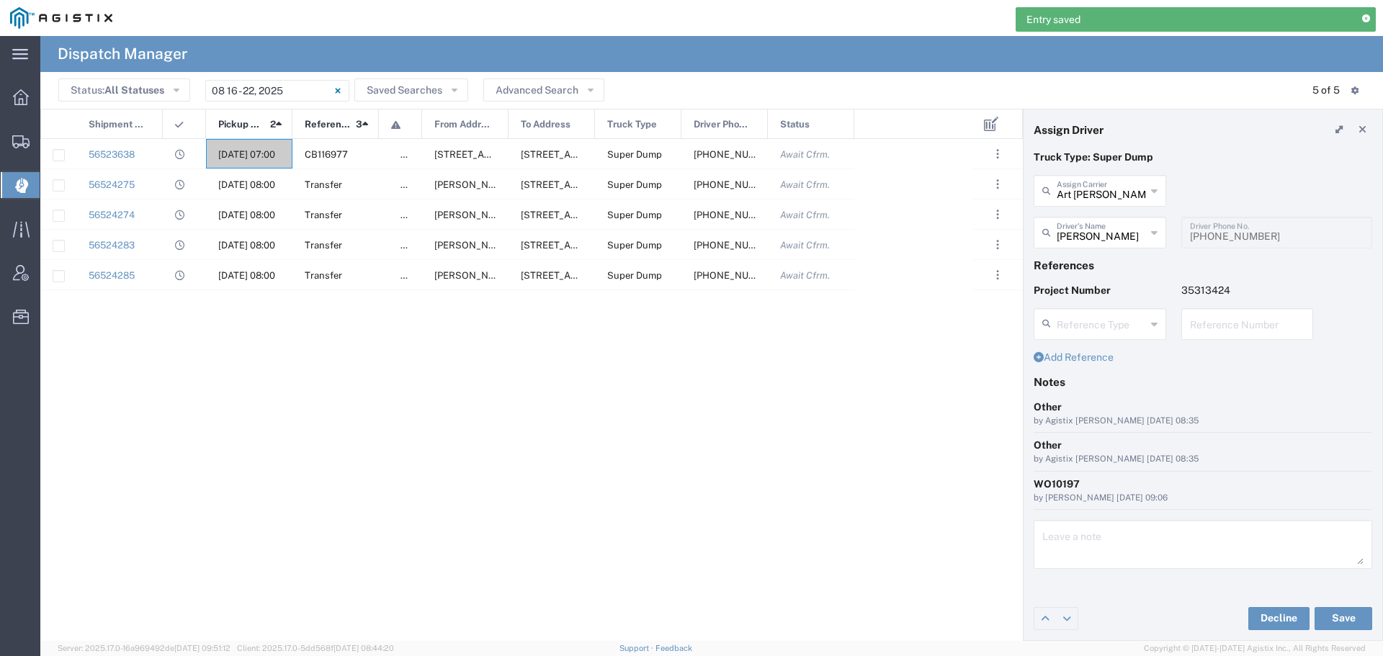
click at [1367, 18] on icon at bounding box center [1366, 19] width 8 height 8
